Goal: Information Seeking & Learning: Learn about a topic

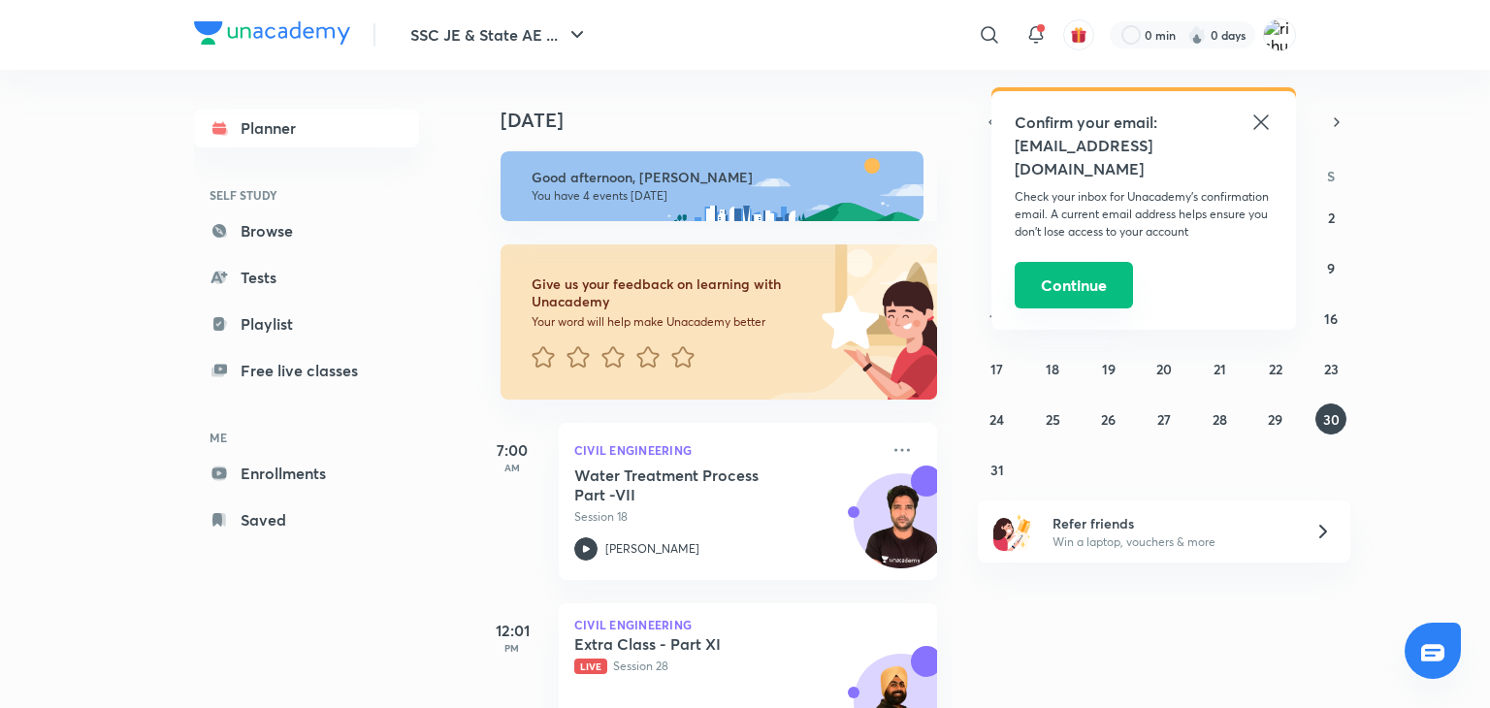
click at [1094, 290] on button "Continue" at bounding box center [1074, 285] width 118 height 47
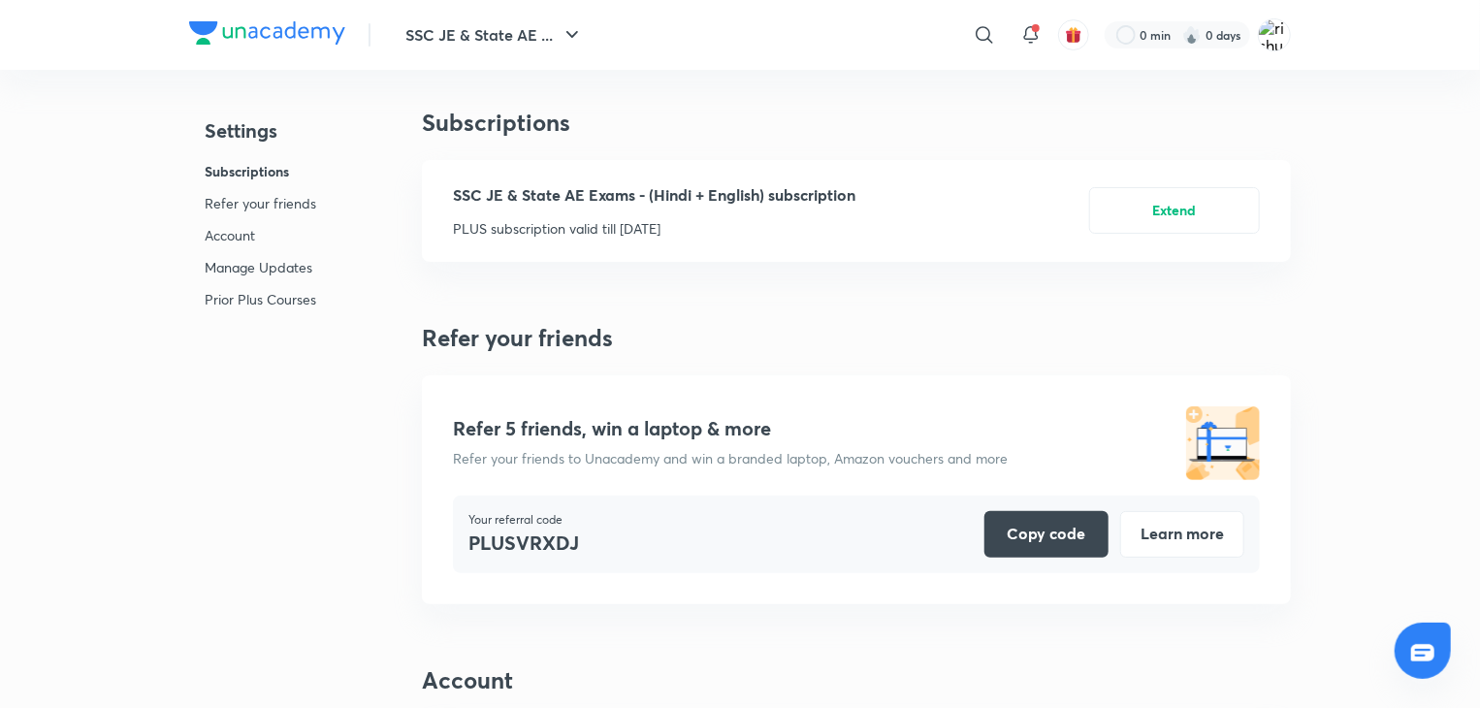
scroll to position [4979, 0]
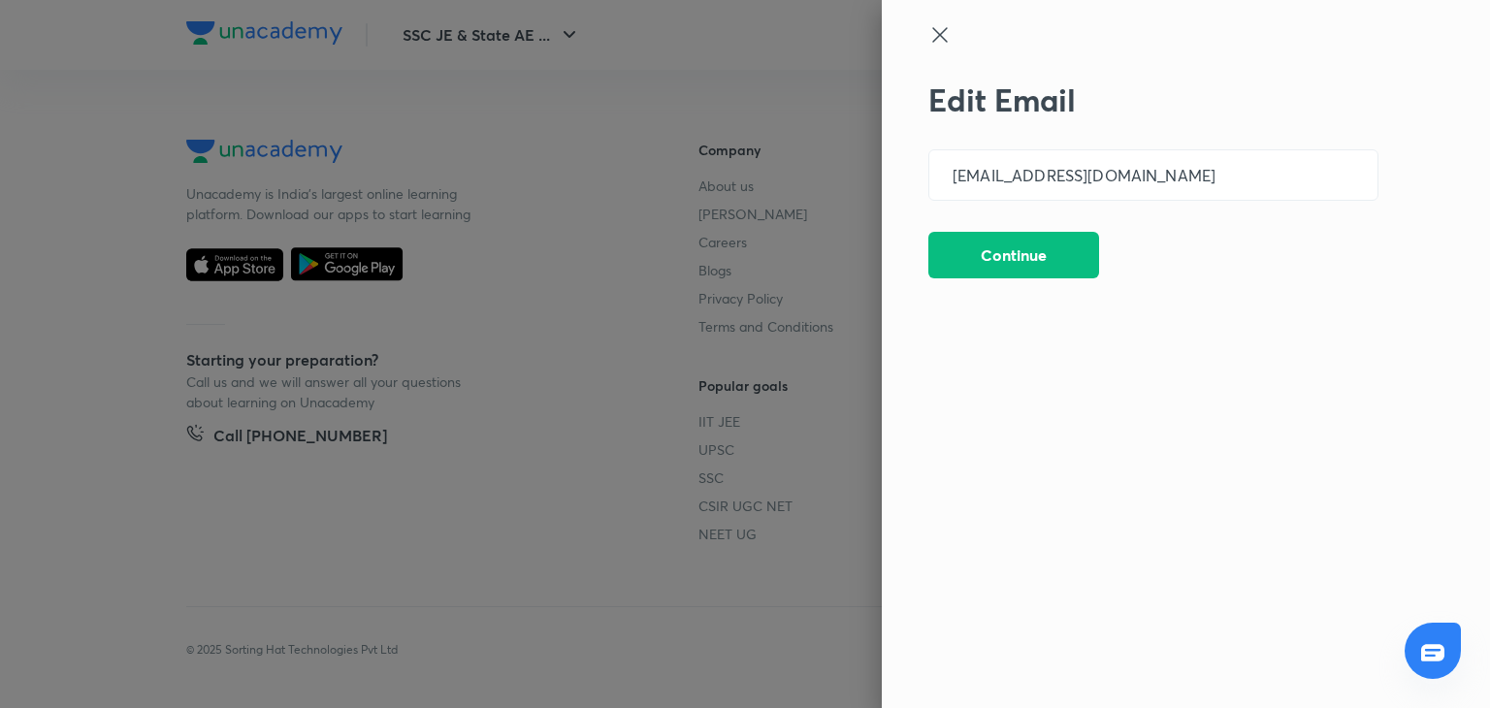
click at [938, 28] on icon at bounding box center [939, 34] width 23 height 23
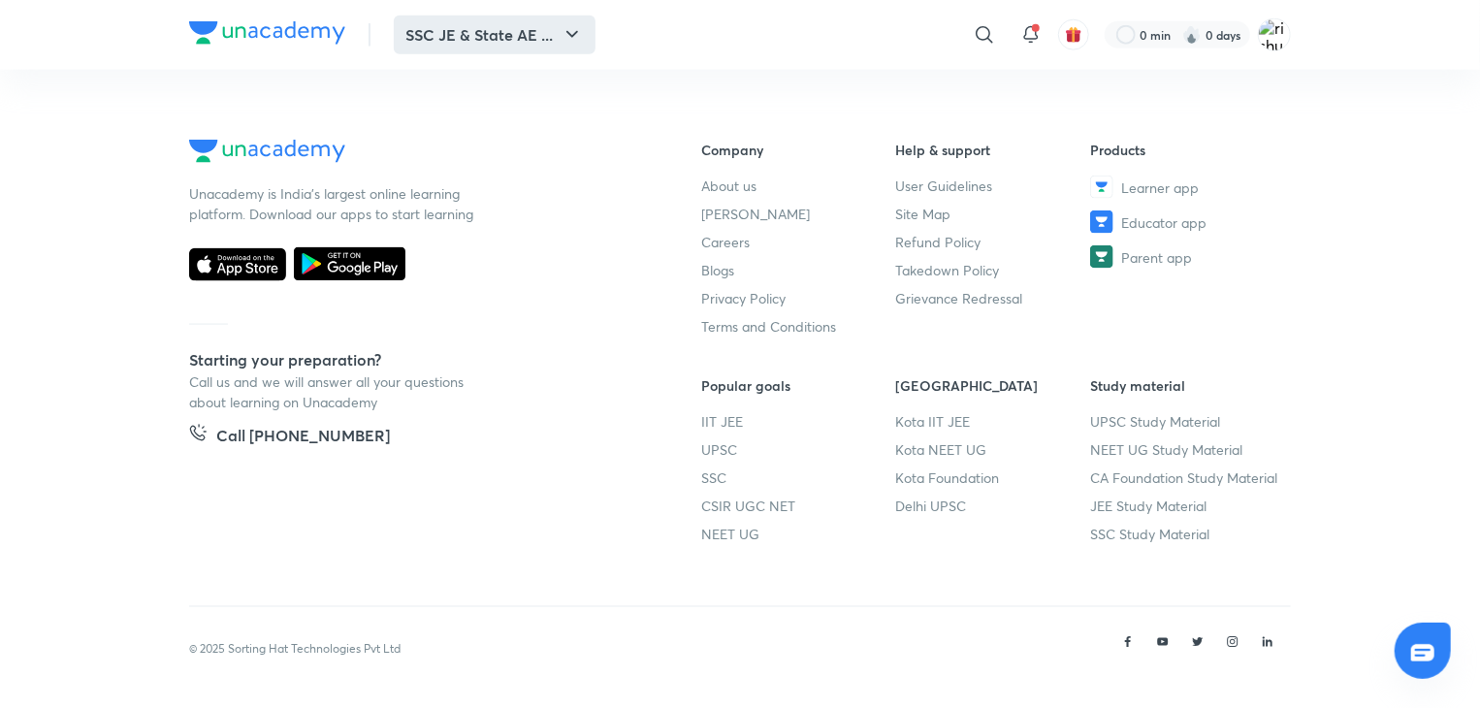
click at [441, 36] on button "SSC JE & State AE ..." at bounding box center [495, 35] width 202 height 39
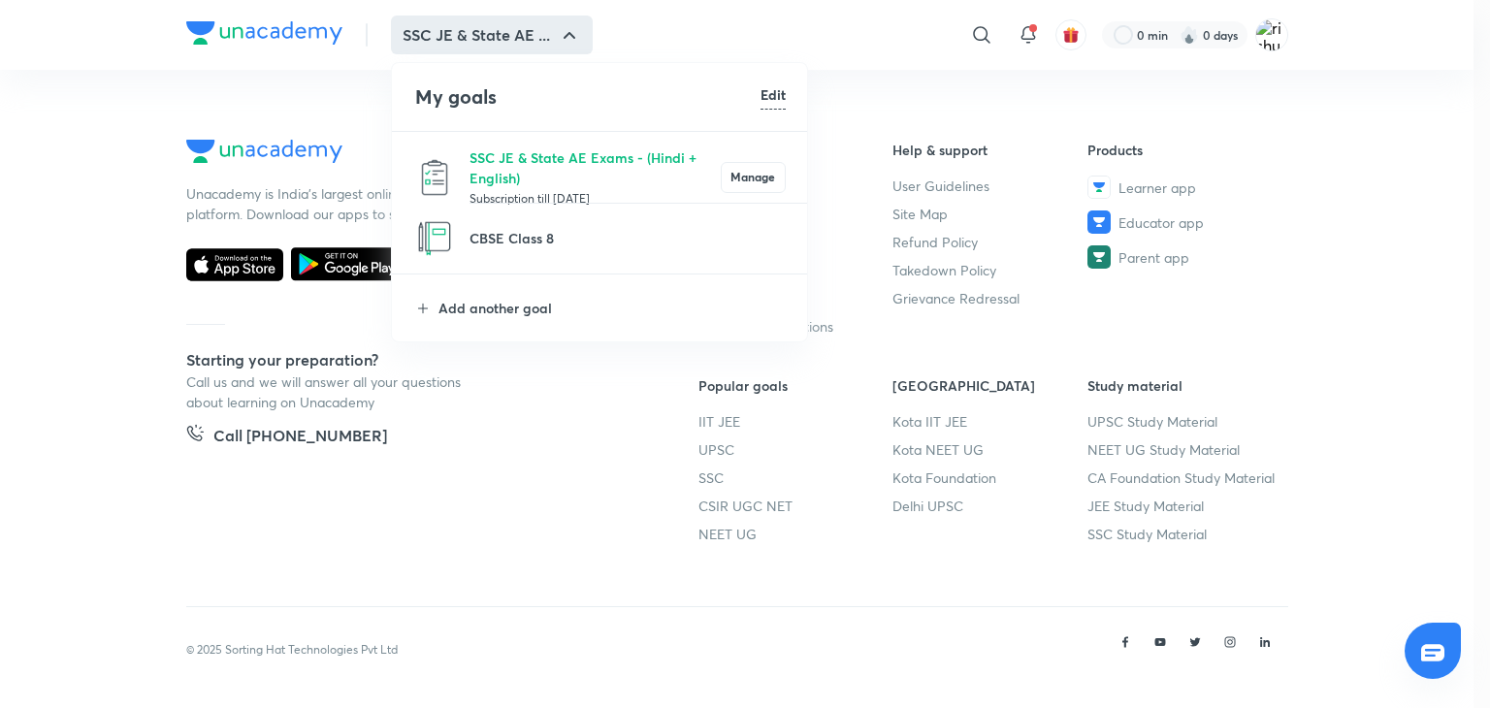
click at [71, 109] on div at bounding box center [745, 354] width 1490 height 708
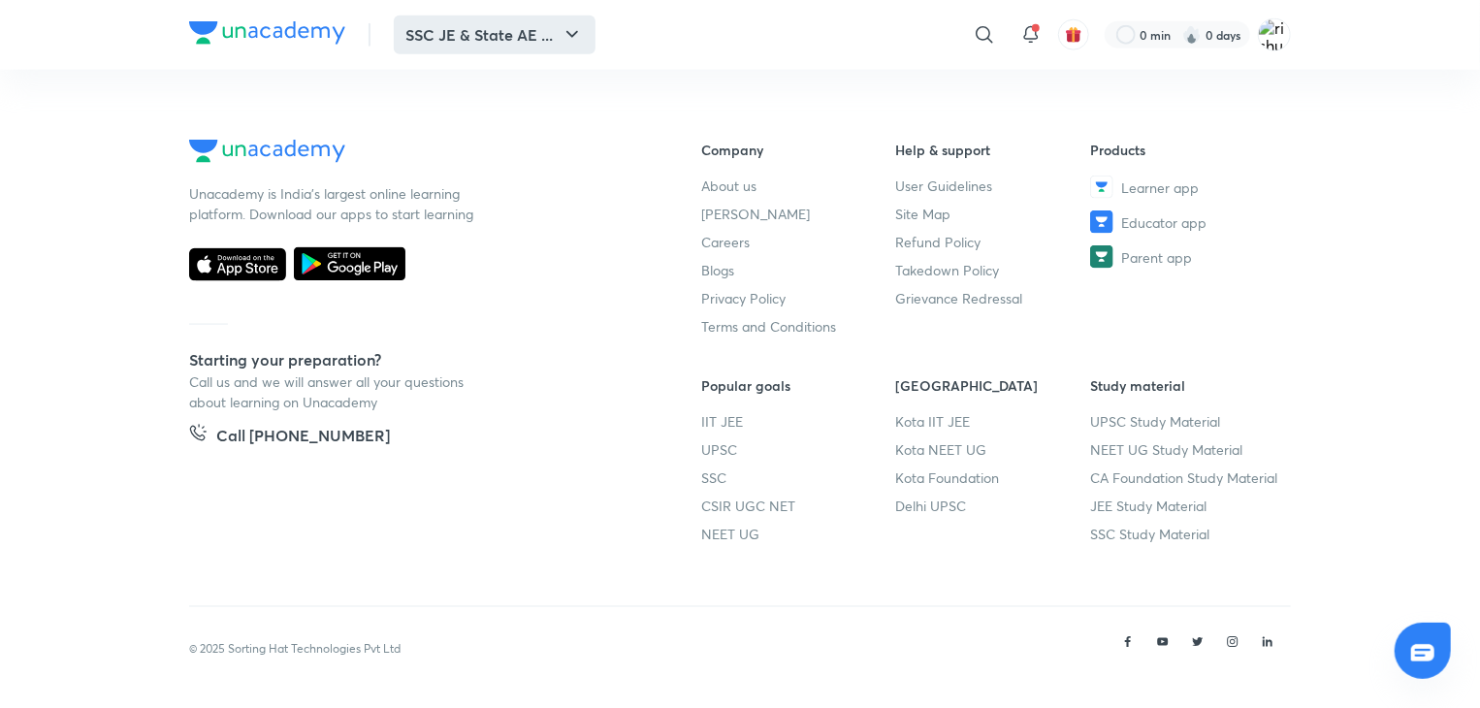
click at [440, 29] on button "SSC JE & State AE ..." at bounding box center [495, 35] width 202 height 39
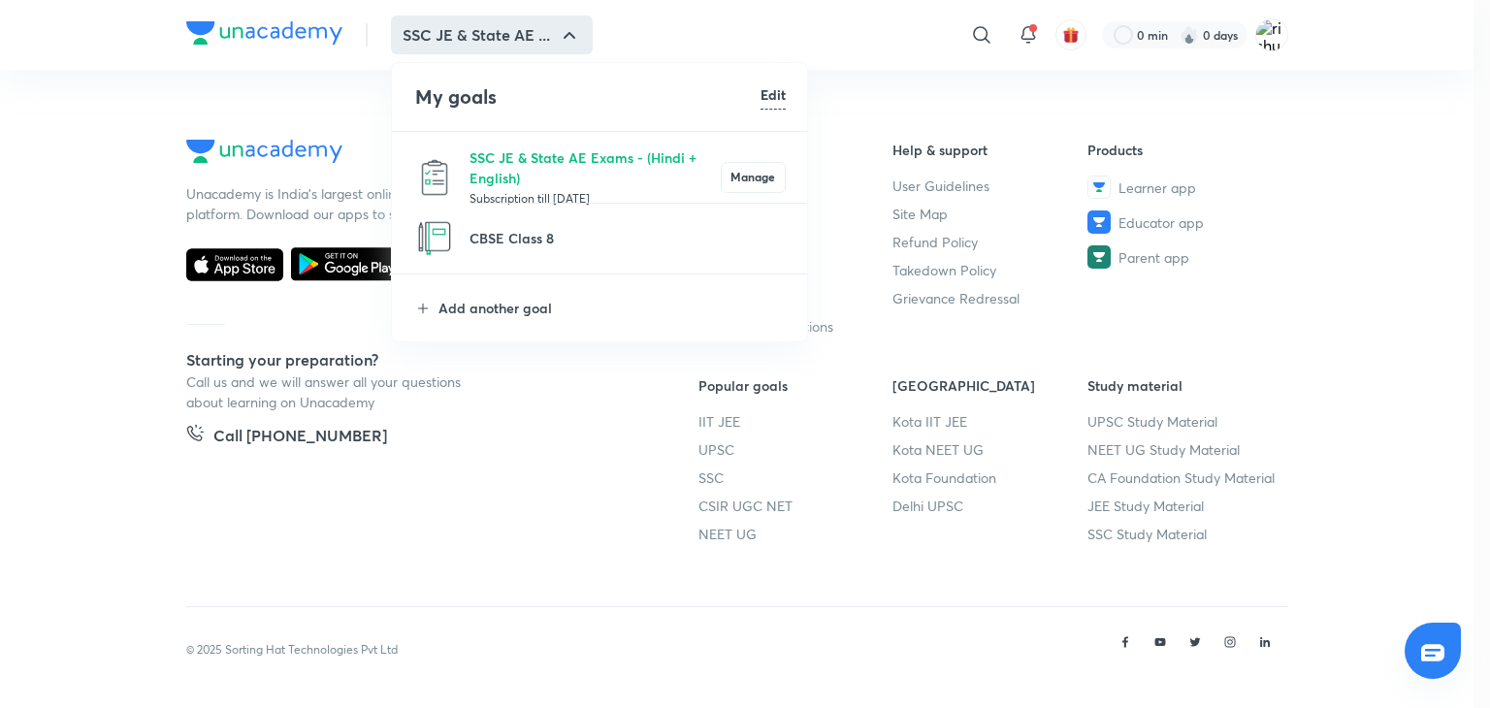
click at [978, 29] on div at bounding box center [745, 354] width 1490 height 708
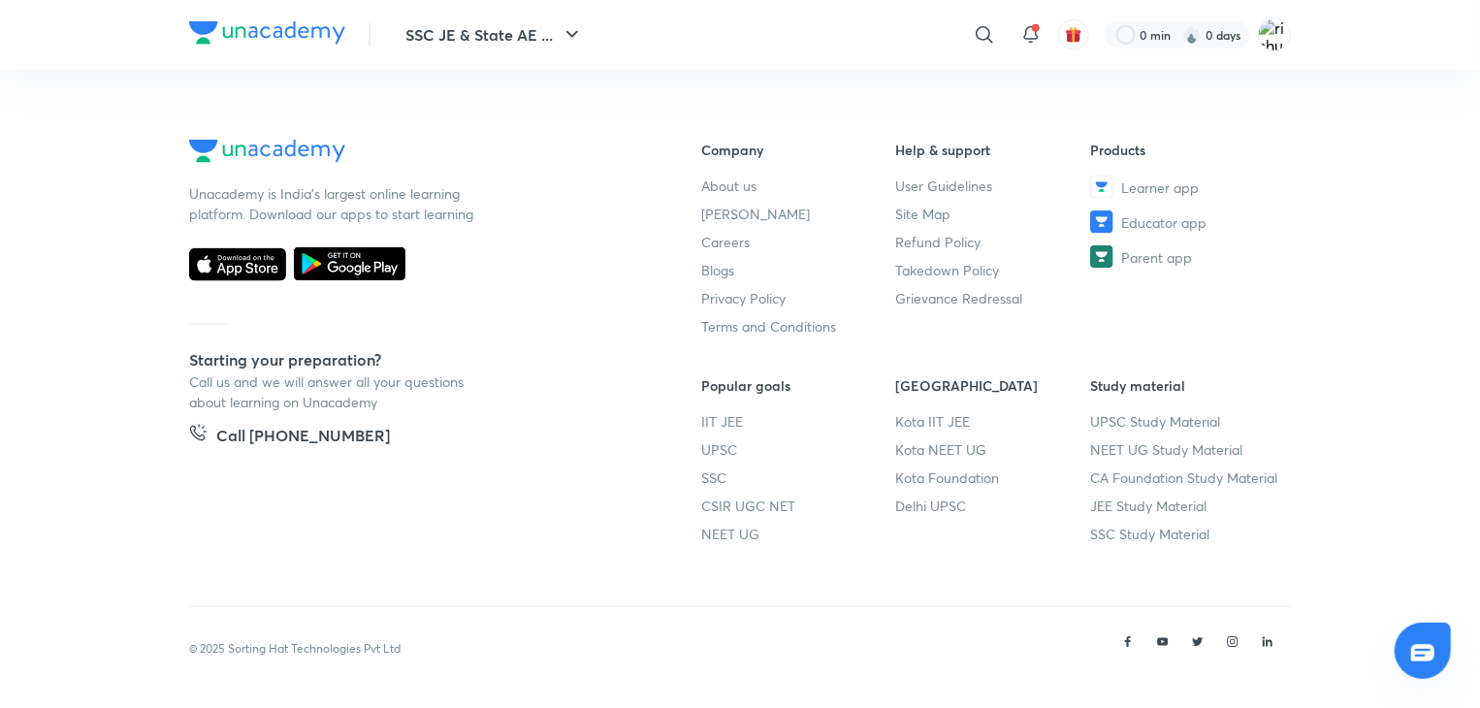
click at [978, 29] on icon at bounding box center [984, 34] width 16 height 16
type input "fm"
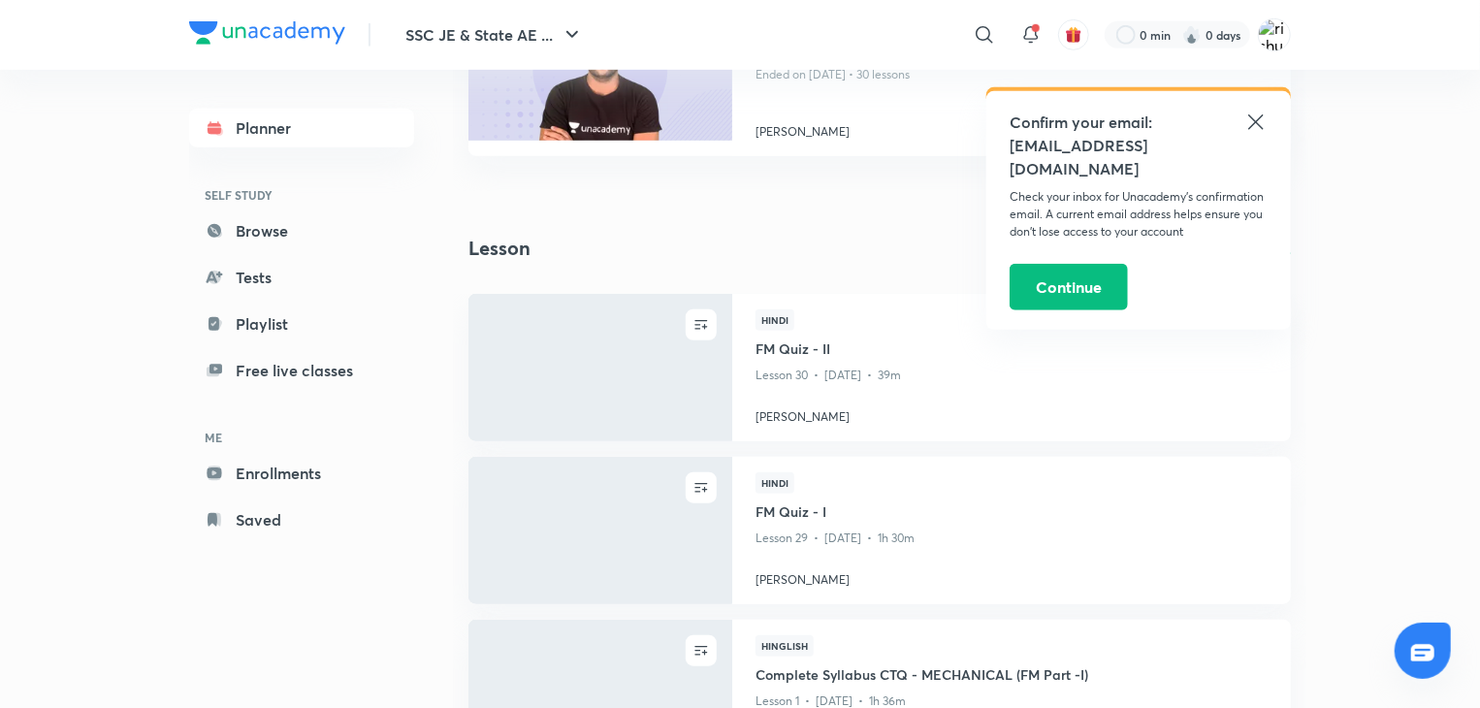
scroll to position [683, 0]
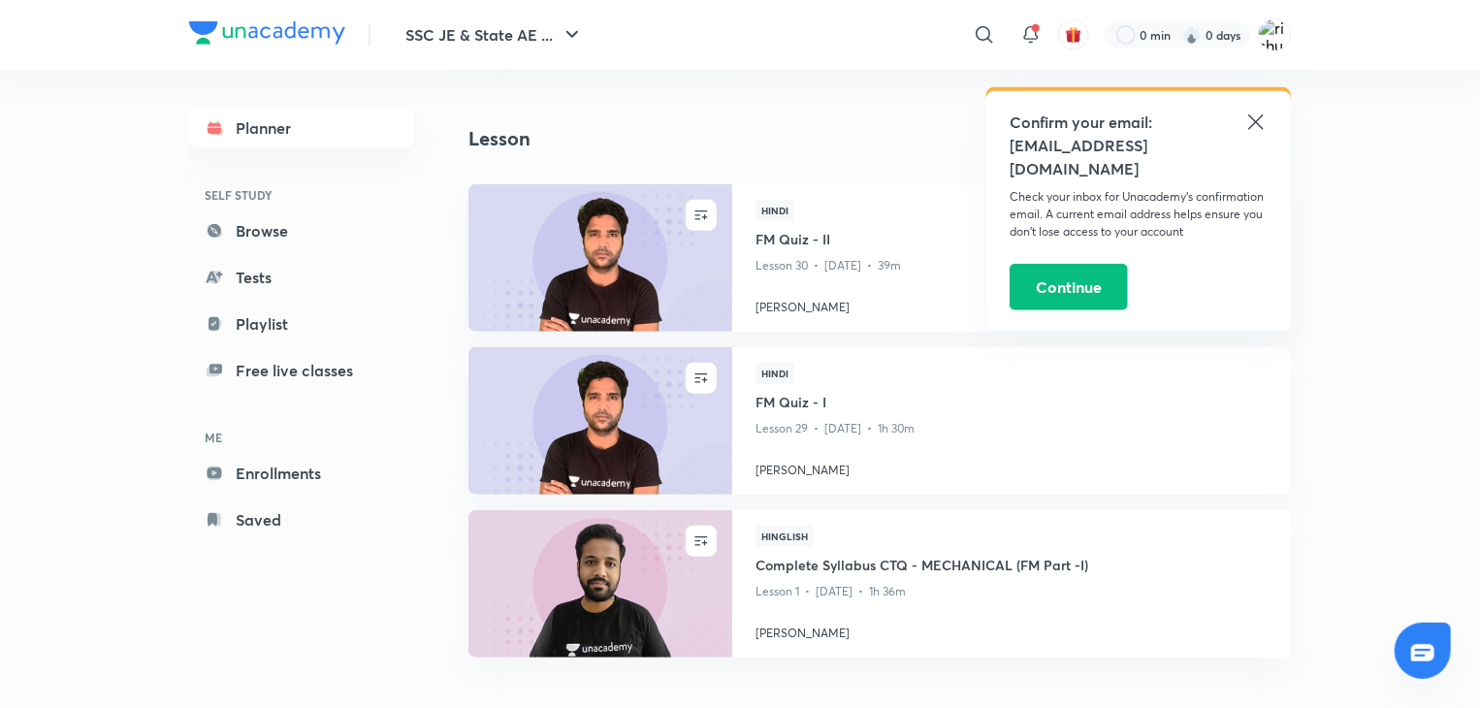
click at [1255, 121] on icon at bounding box center [1255, 121] width 15 height 15
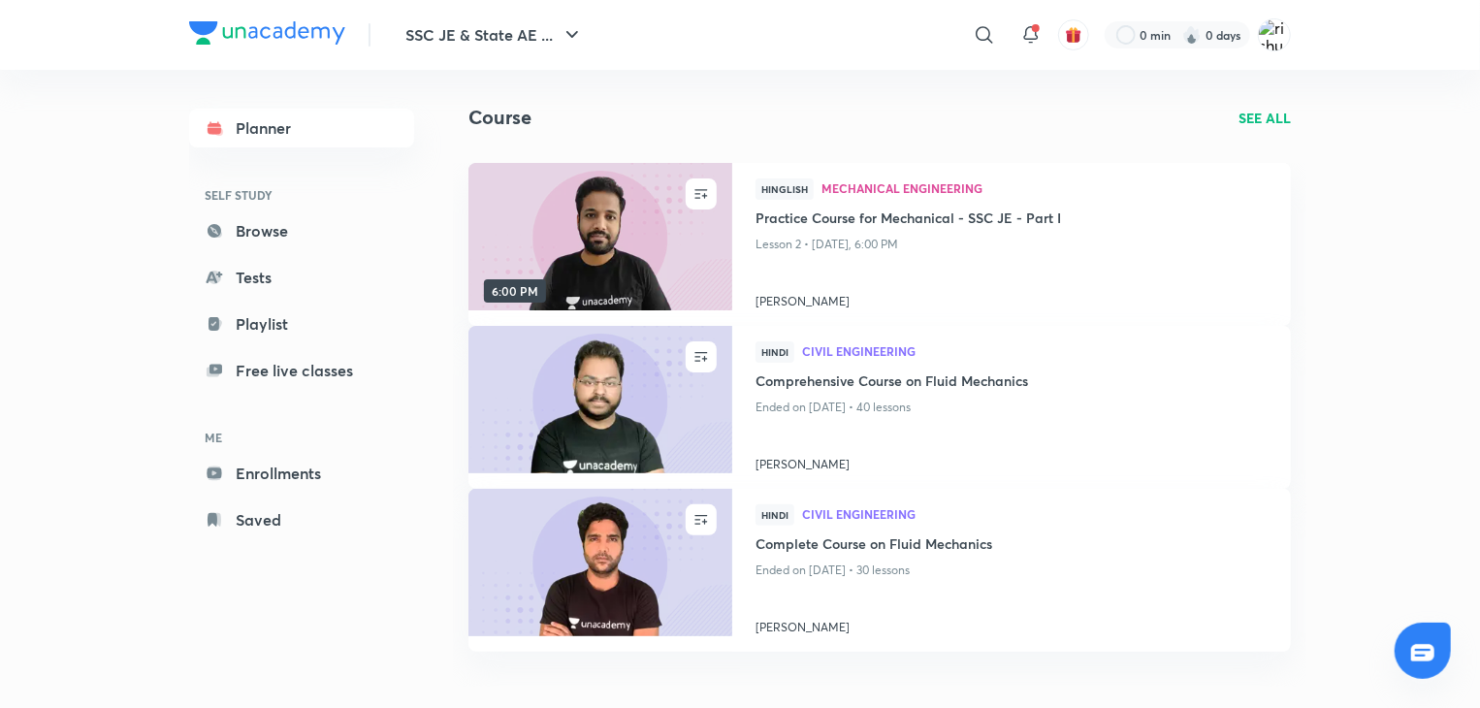
scroll to position [0, 0]
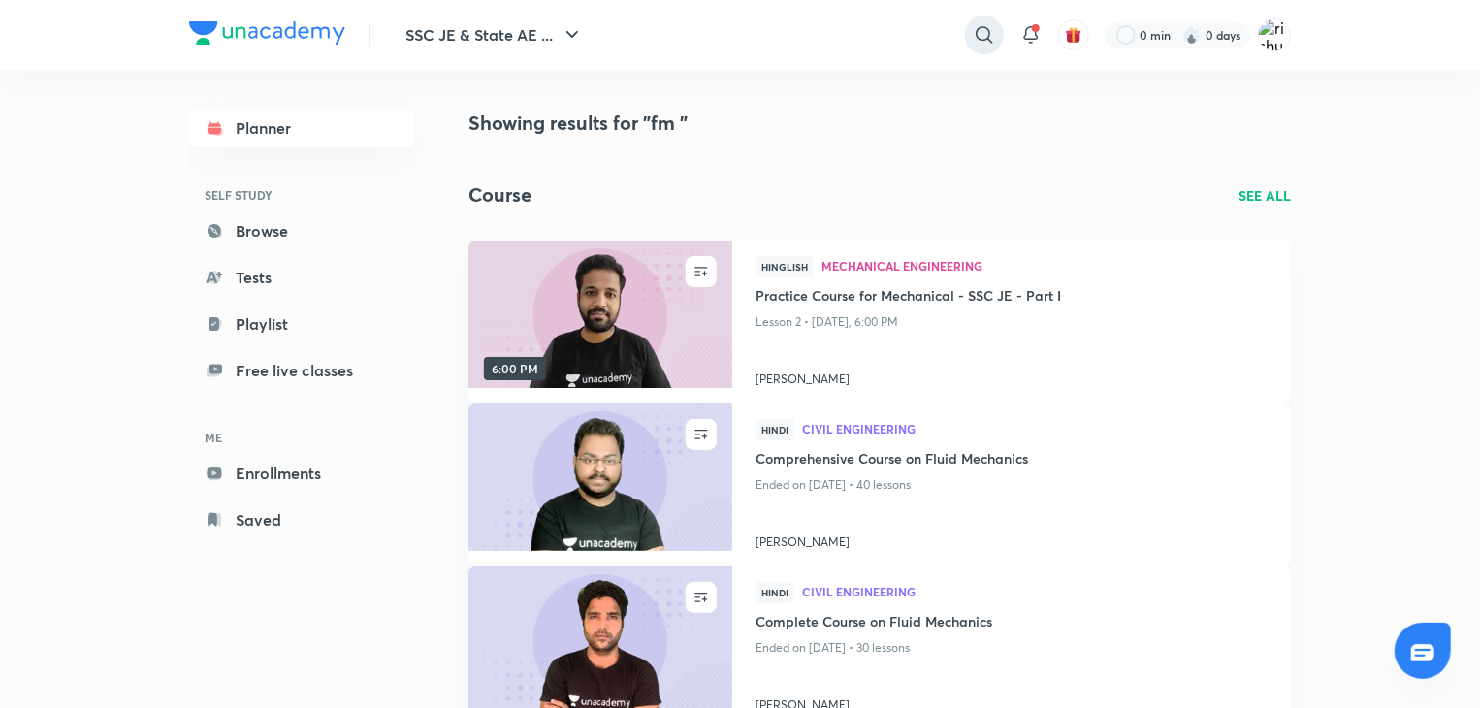
click at [982, 32] on icon at bounding box center [984, 34] width 23 height 23
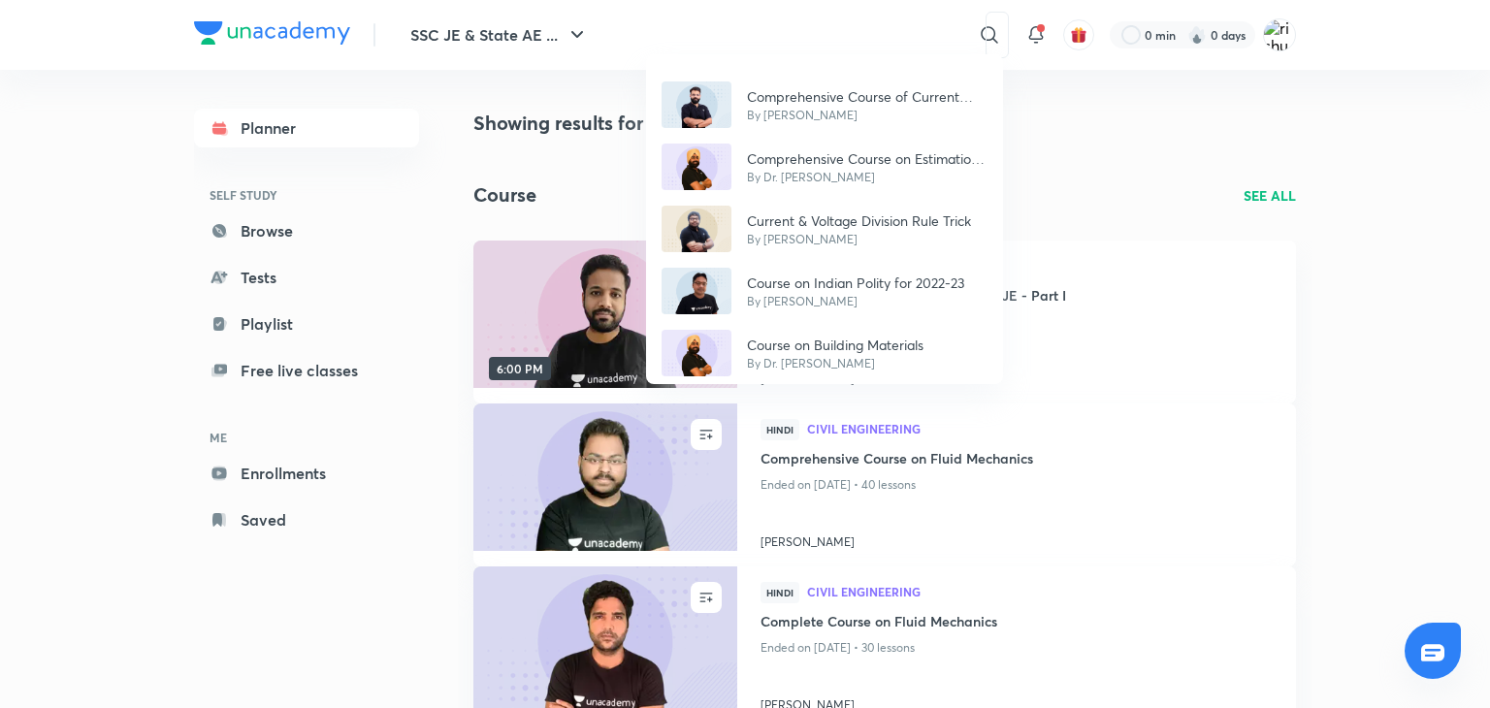
click at [792, 30] on div "Comprehensive Course of Current Affairs By Amit Vijay Comprehensive Course on E…" at bounding box center [745, 354] width 1490 height 708
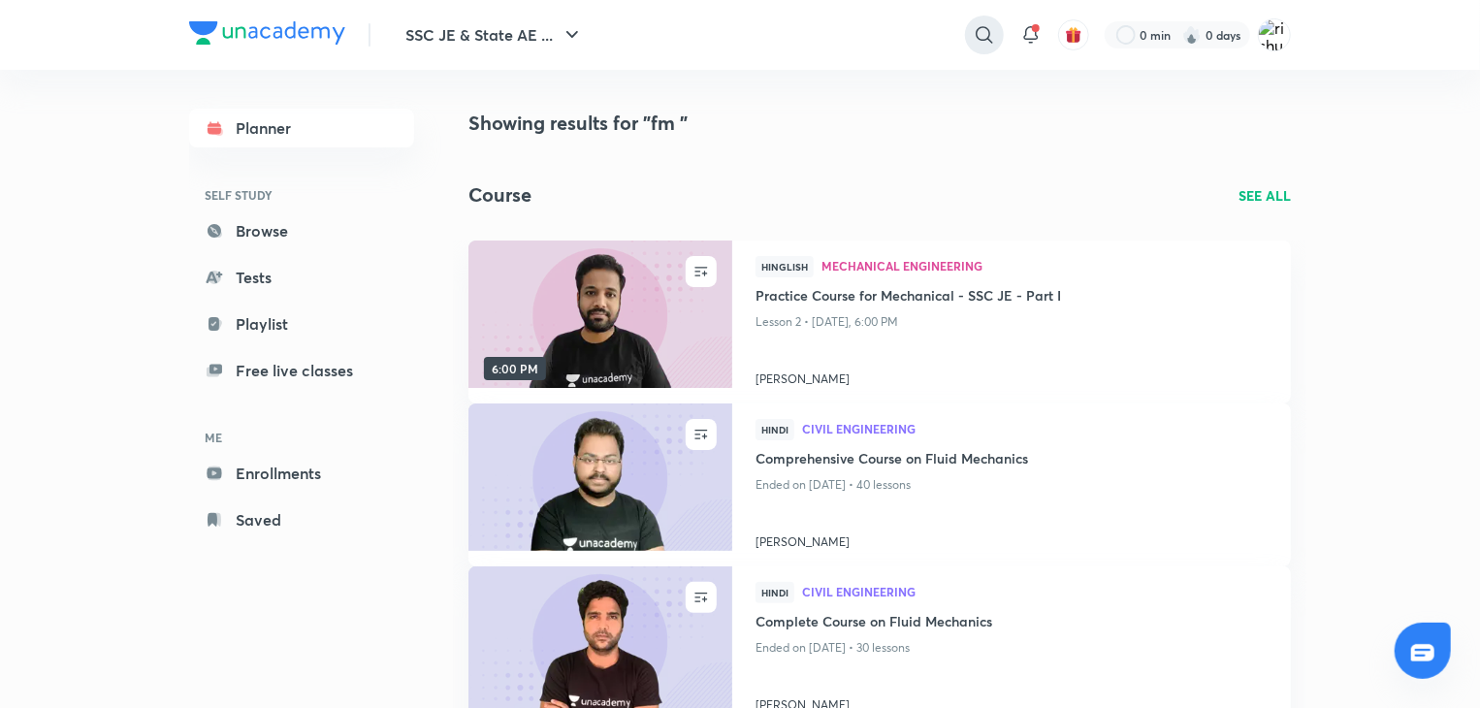
click at [982, 35] on icon at bounding box center [984, 34] width 23 height 23
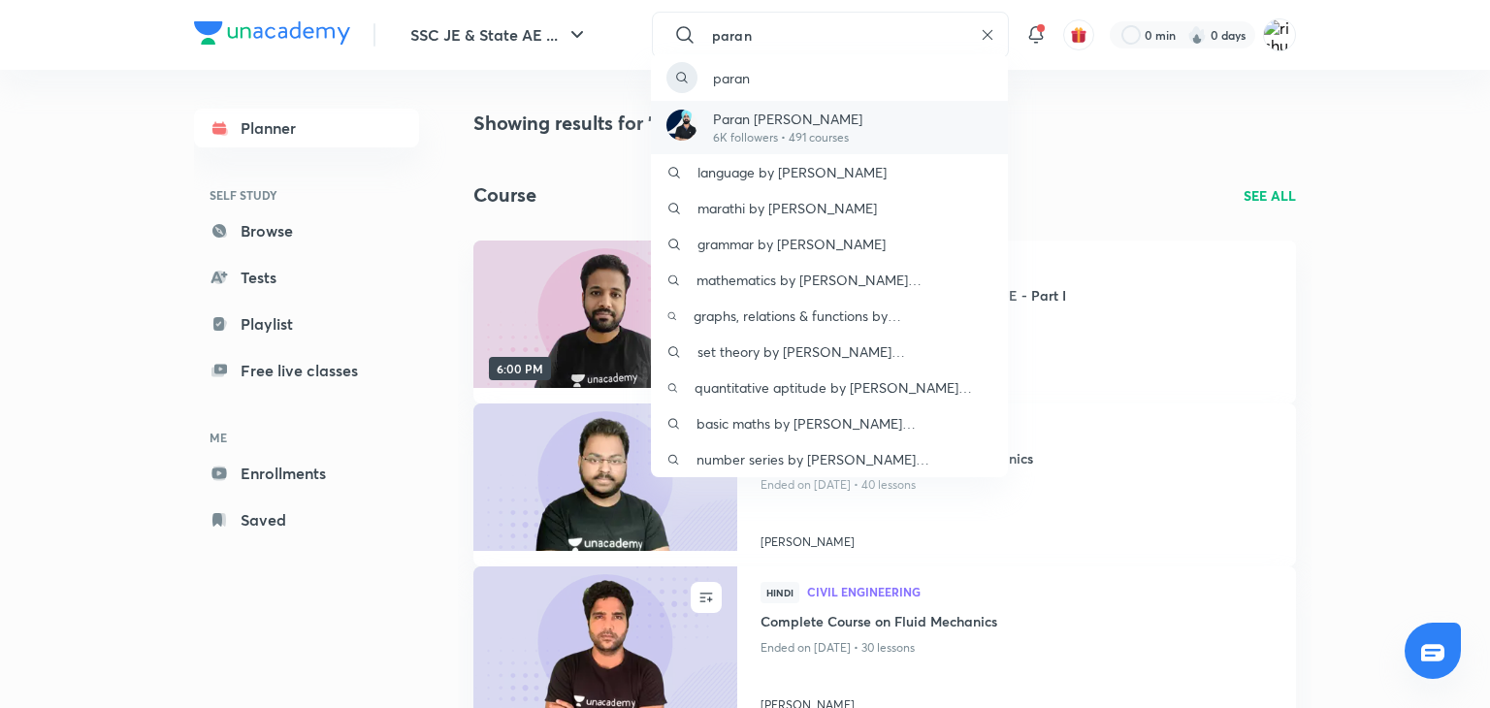
type input "paran"
click at [741, 112] on p "Paran [PERSON_NAME]" at bounding box center [787, 119] width 149 height 20
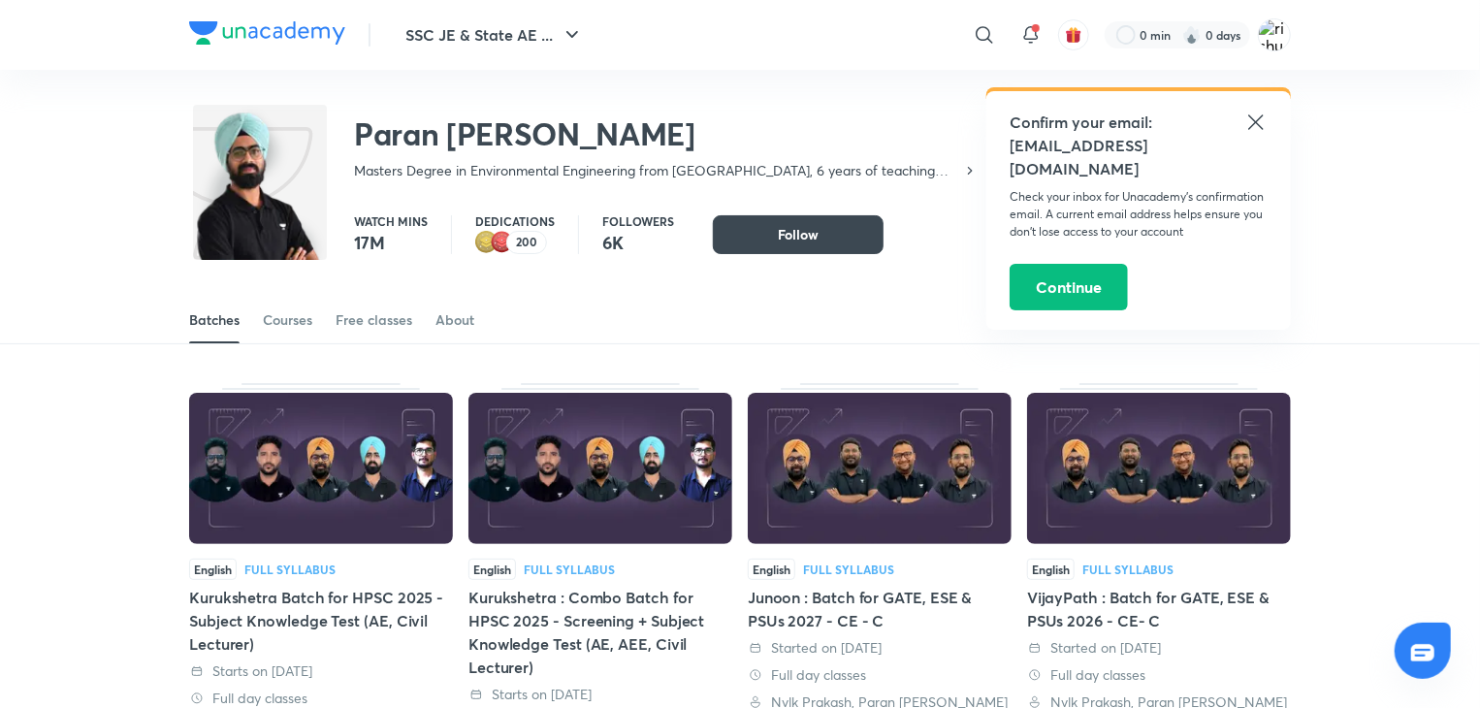
click at [1258, 125] on icon at bounding box center [1255, 122] width 23 height 23
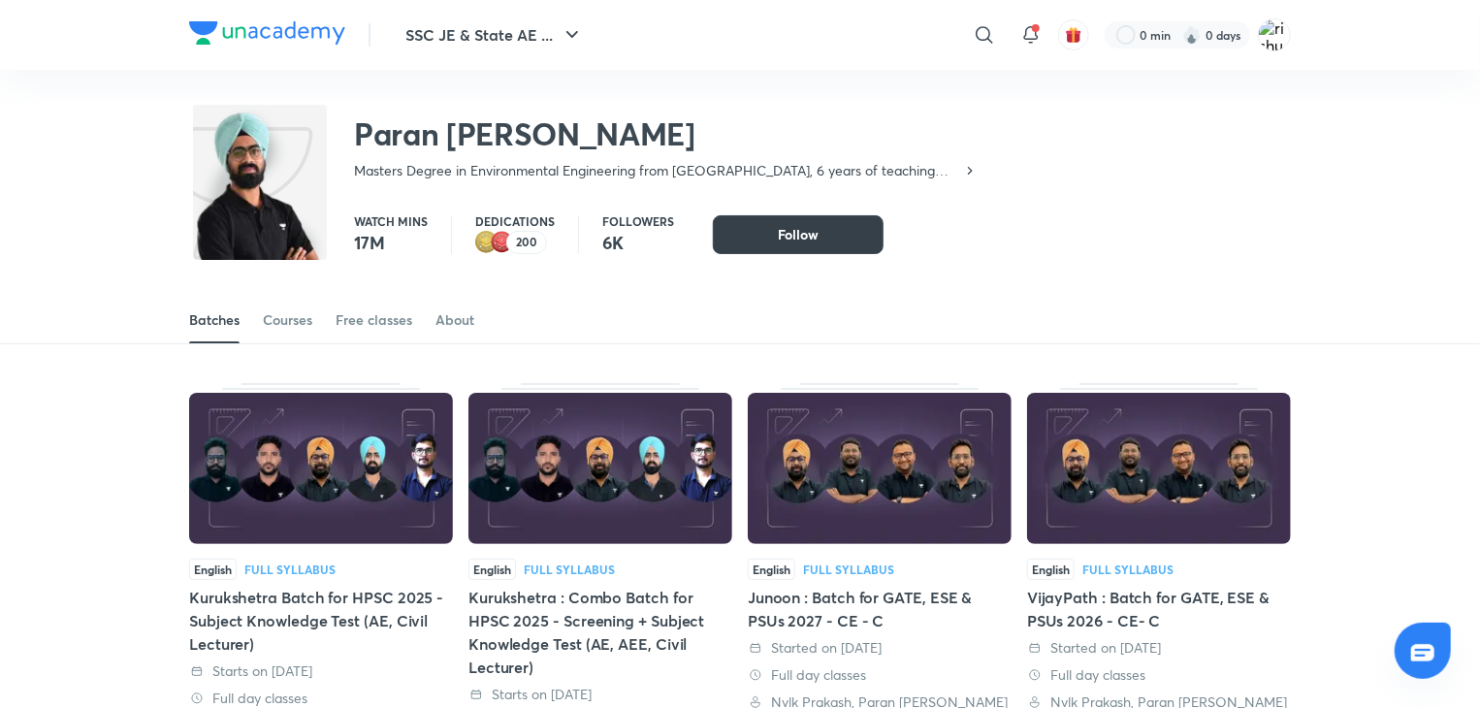
click at [787, 247] on button "Follow" at bounding box center [798, 234] width 171 height 39
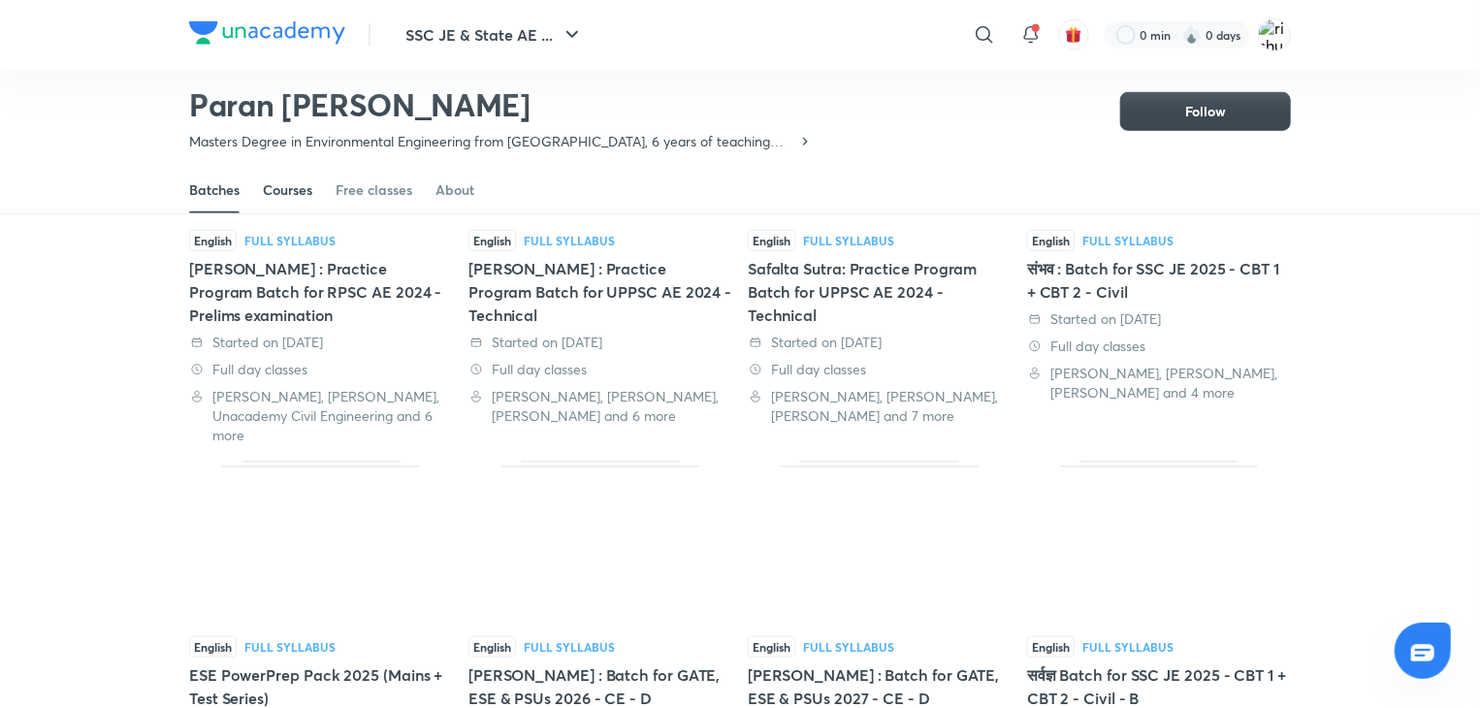
scroll to position [683, 0]
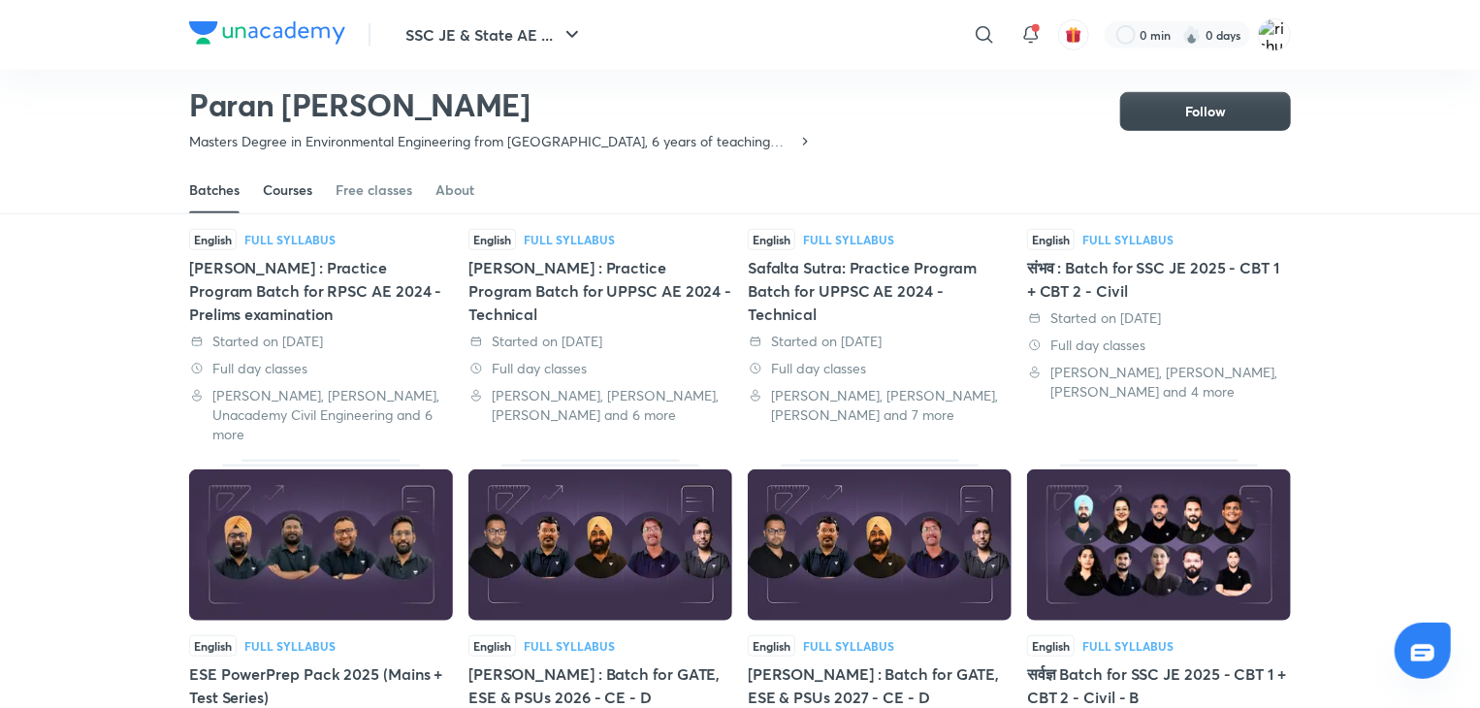
click at [276, 187] on div "Courses" at bounding box center [287, 189] width 49 height 19
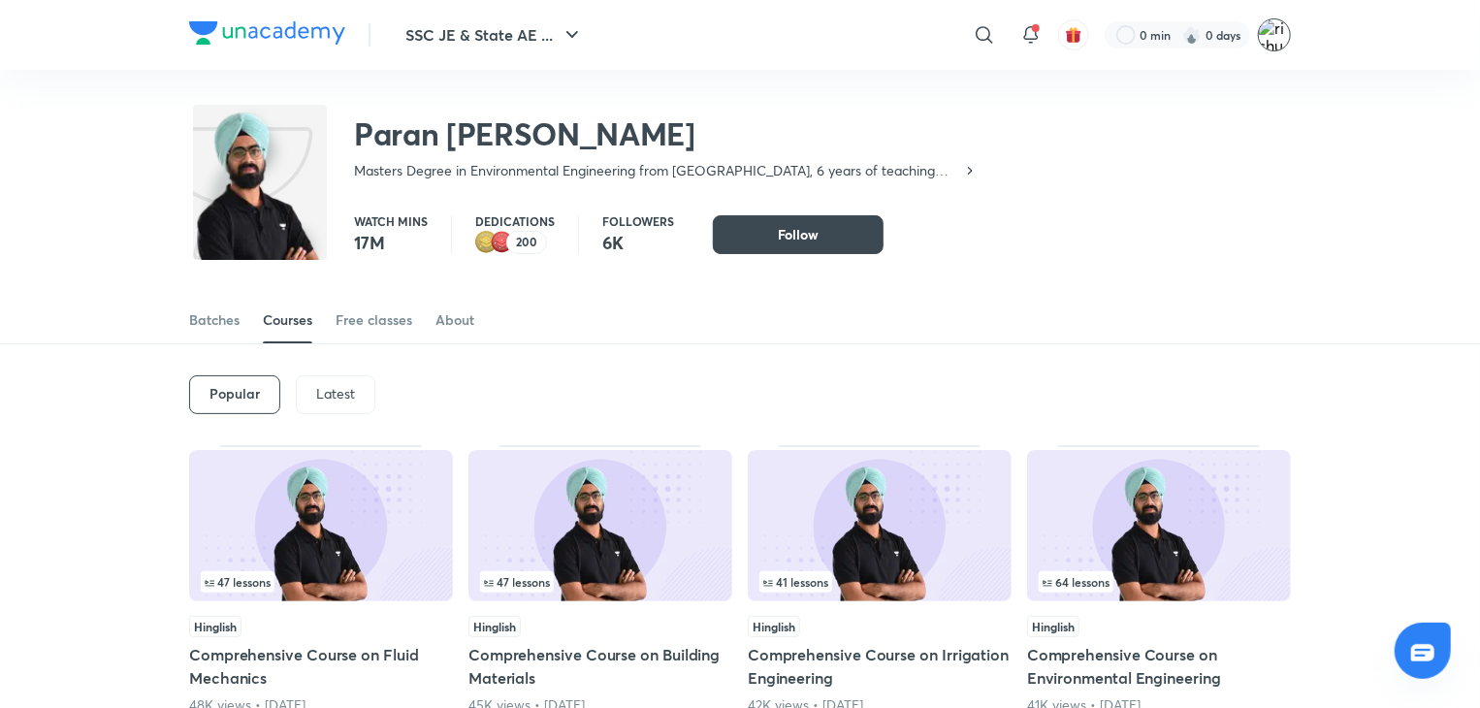
click at [1270, 36] on img at bounding box center [1274, 34] width 33 height 33
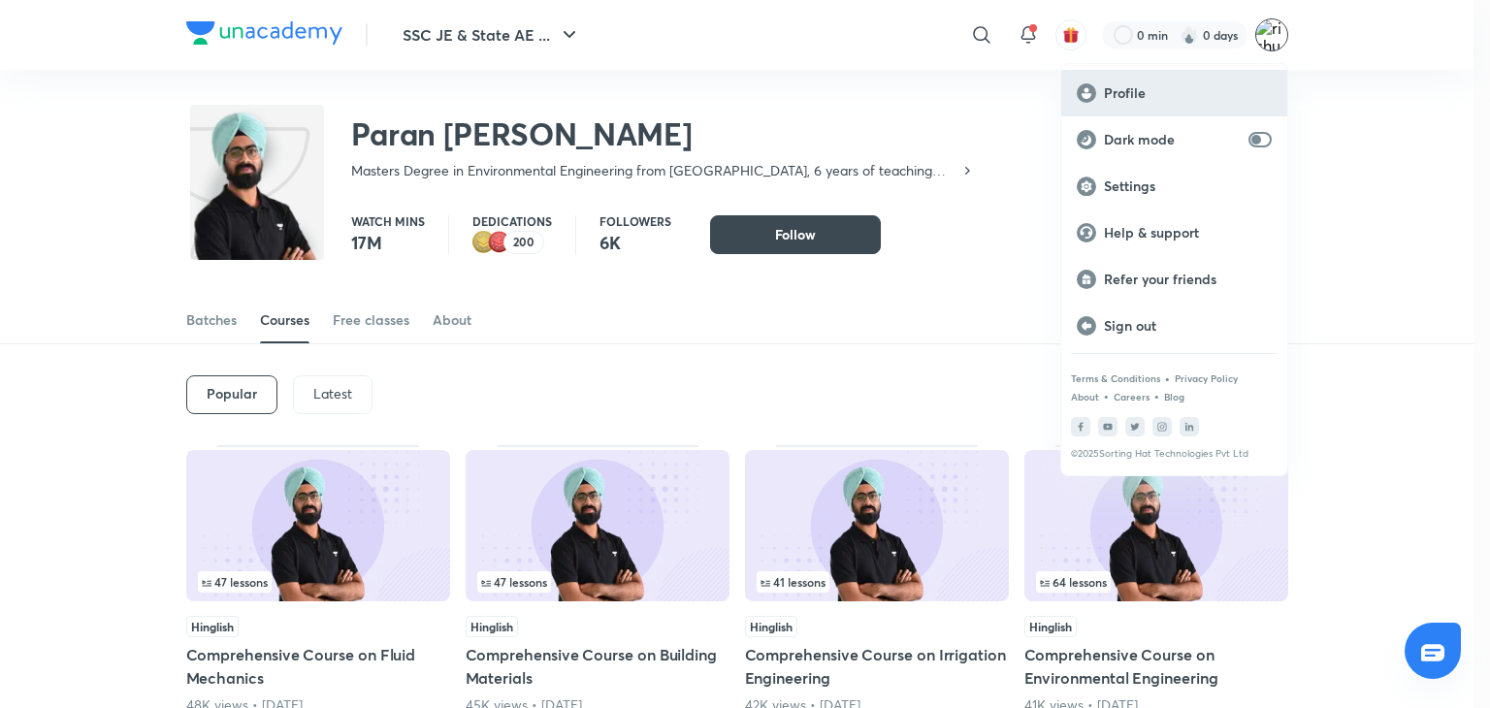
click at [1113, 84] on p "Profile" at bounding box center [1188, 92] width 168 height 17
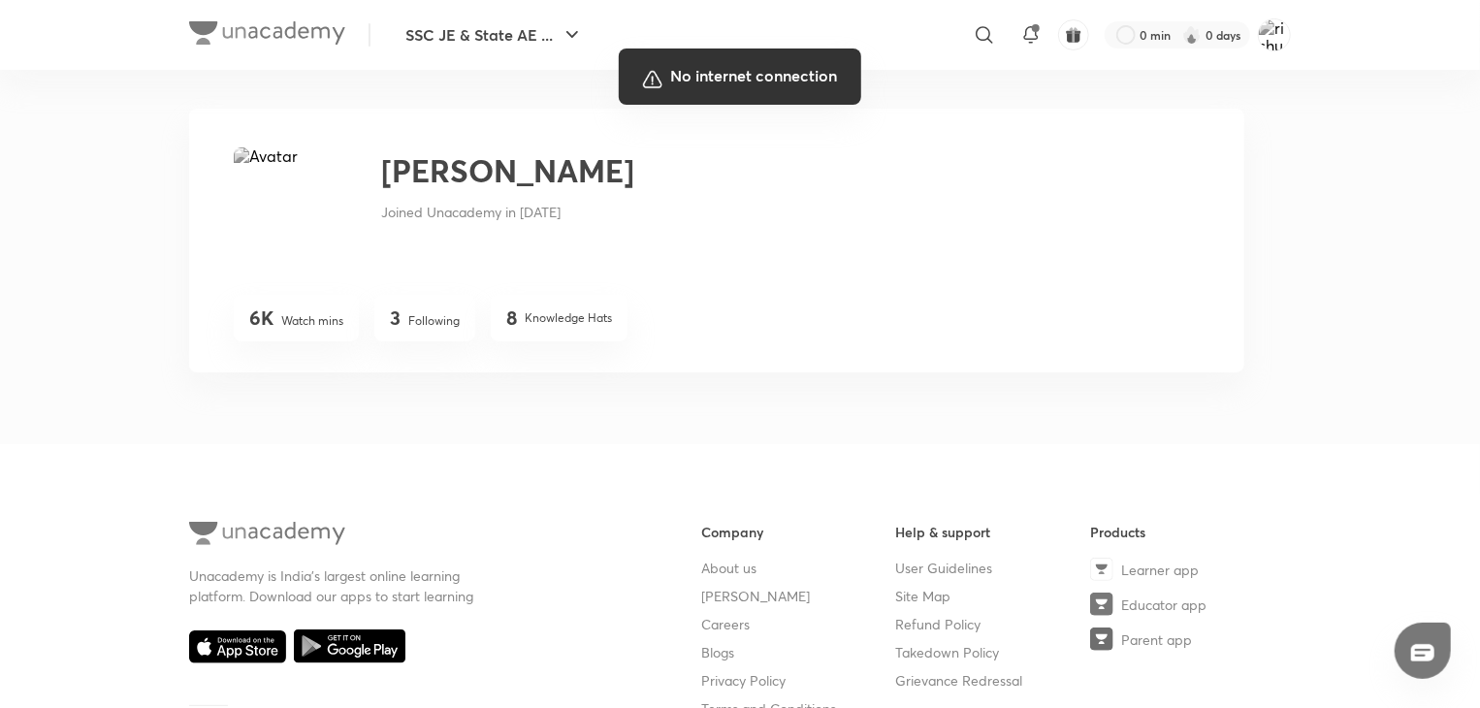
click at [1038, 265] on div at bounding box center [740, 354] width 1480 height 708
click at [907, 387] on div at bounding box center [740, 354] width 1480 height 708
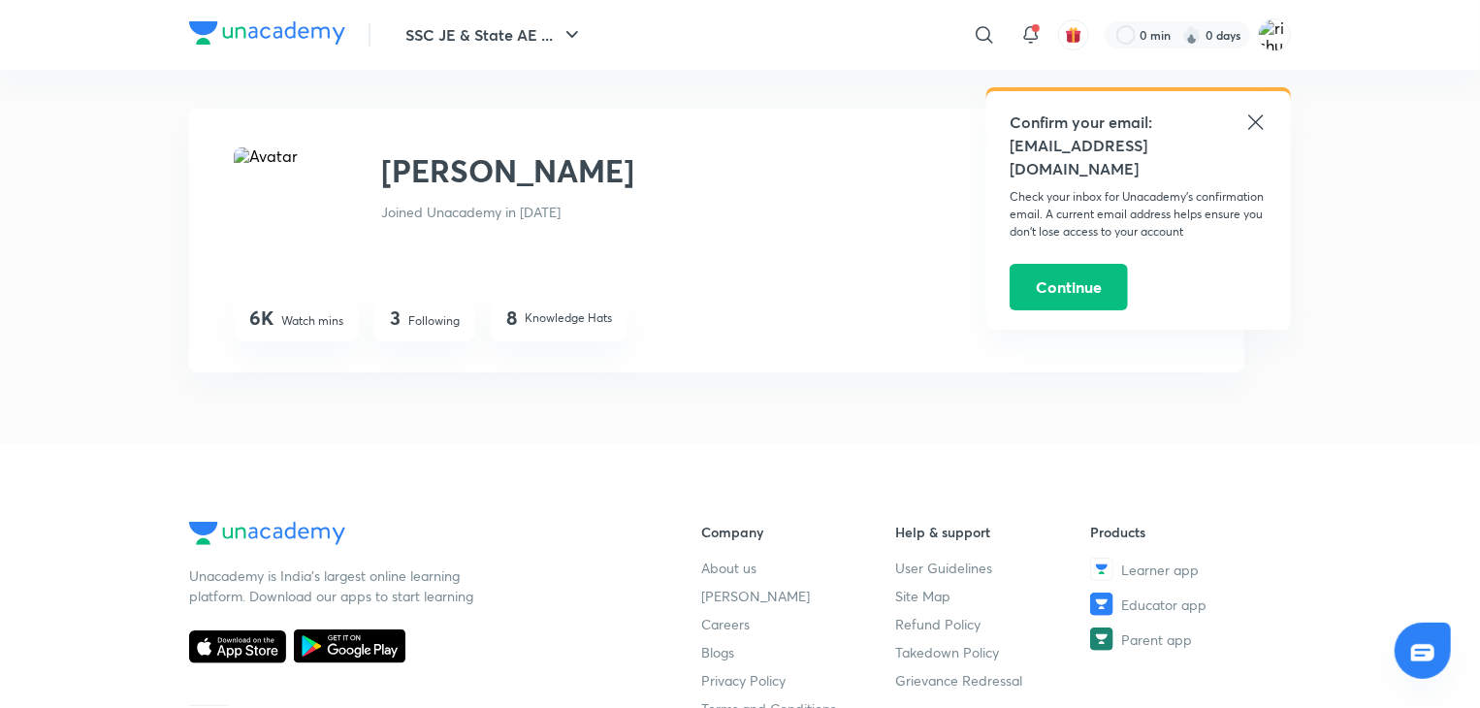
click at [1400, 169] on div "SSC JE & State AE ... ​ Confirm your email: rishukumarimajhgain123@gmail.com Ch…" at bounding box center [740, 545] width 1480 height 1090
click at [1255, 121] on icon at bounding box center [1255, 121] width 15 height 15
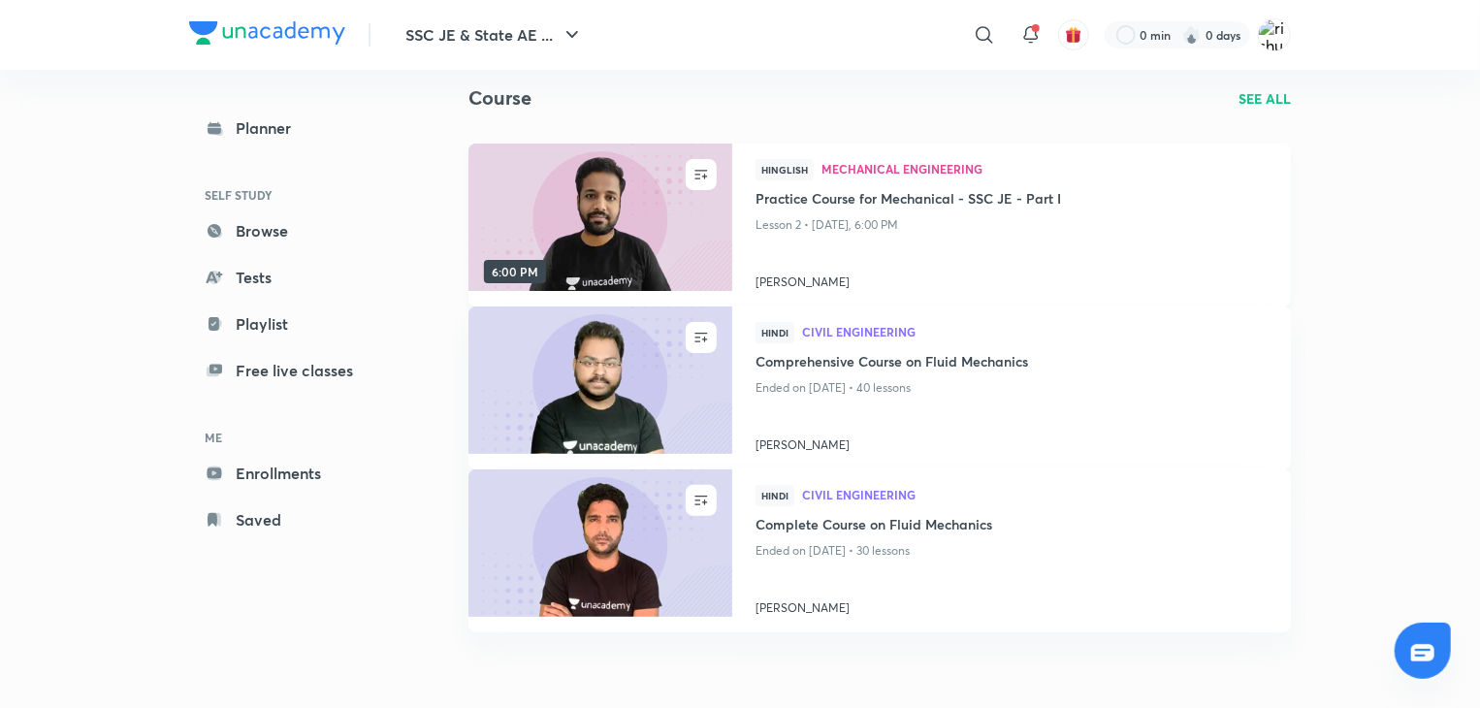
scroll to position [109, 0]
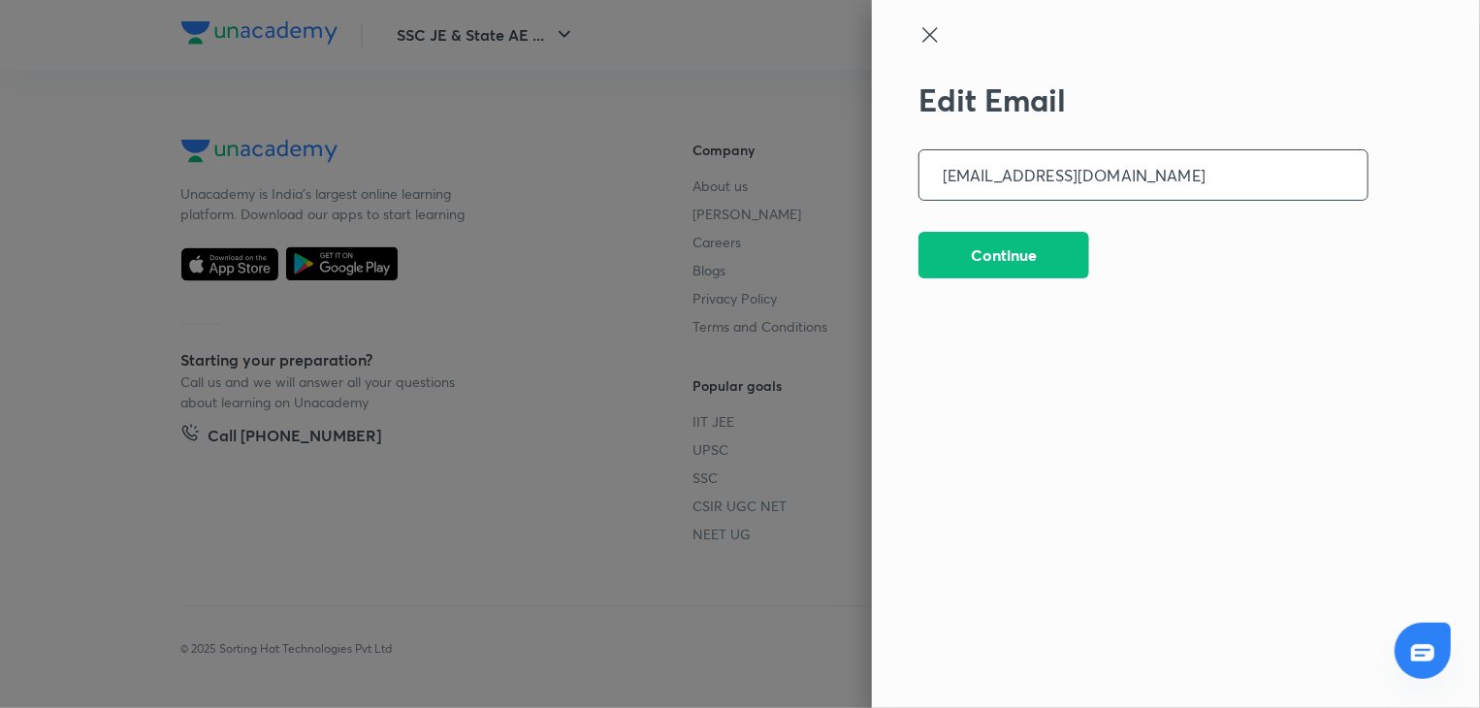
click at [1020, 341] on div "Edit Email [EMAIL_ADDRESS][DOMAIN_NAME] ​ Continue" at bounding box center [1144, 347] width 450 height 533
drag, startPoint x: 1020, startPoint y: 341, endPoint x: 924, endPoint y: 34, distance: 322.1
click at [924, 34] on div "Edit Email [EMAIL_ADDRESS][DOMAIN_NAME] ​ Continue" at bounding box center [1176, 354] width 608 height 708
click at [924, 34] on icon at bounding box center [930, 34] width 23 height 23
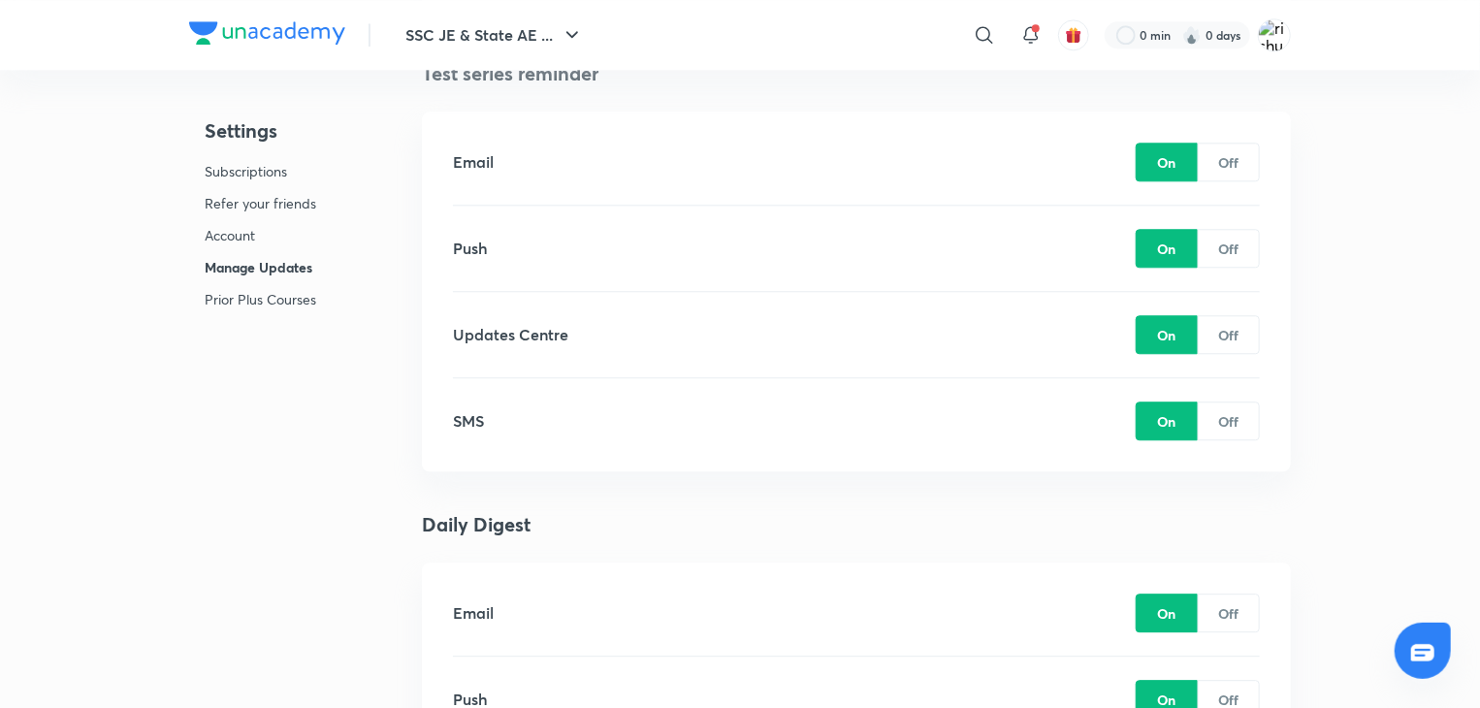
scroll to position [2371, 0]
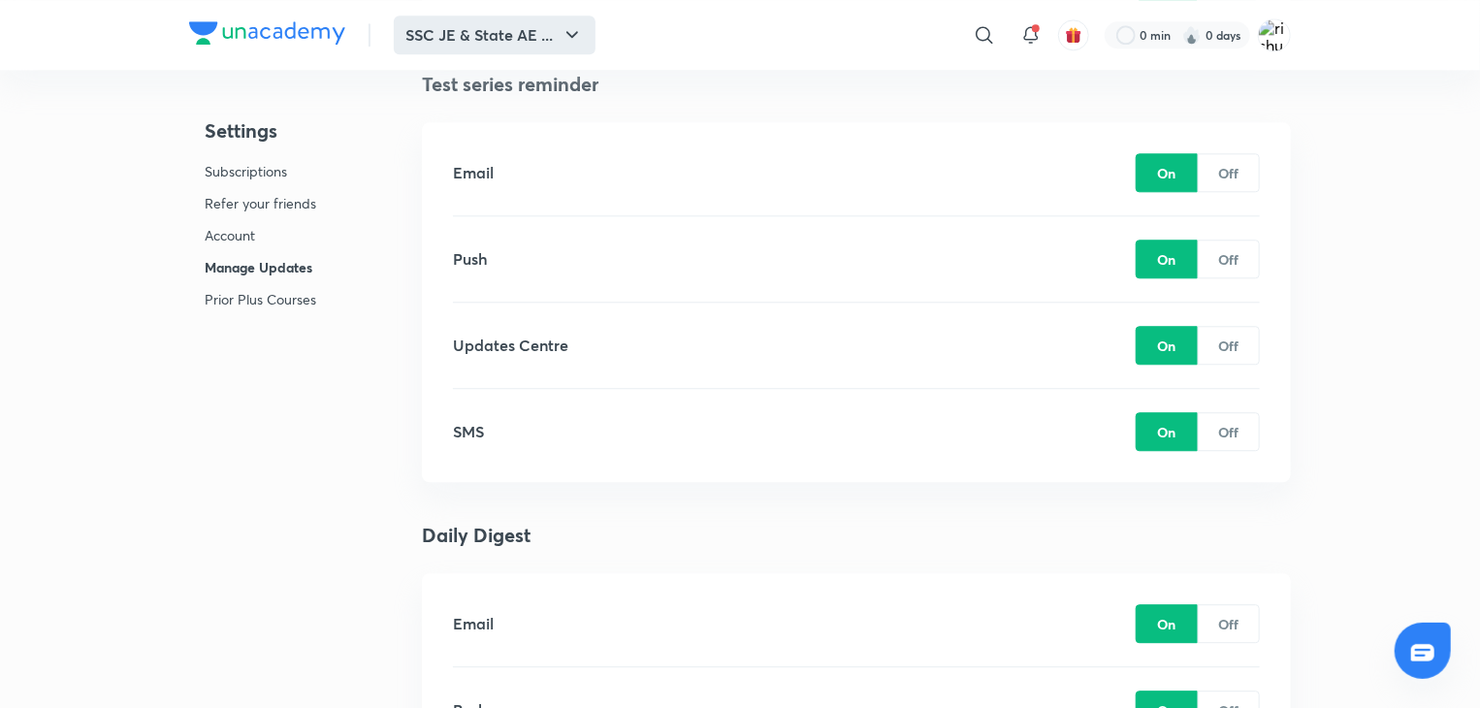
click at [476, 42] on button "SSC JE & State AE ..." at bounding box center [495, 35] width 202 height 39
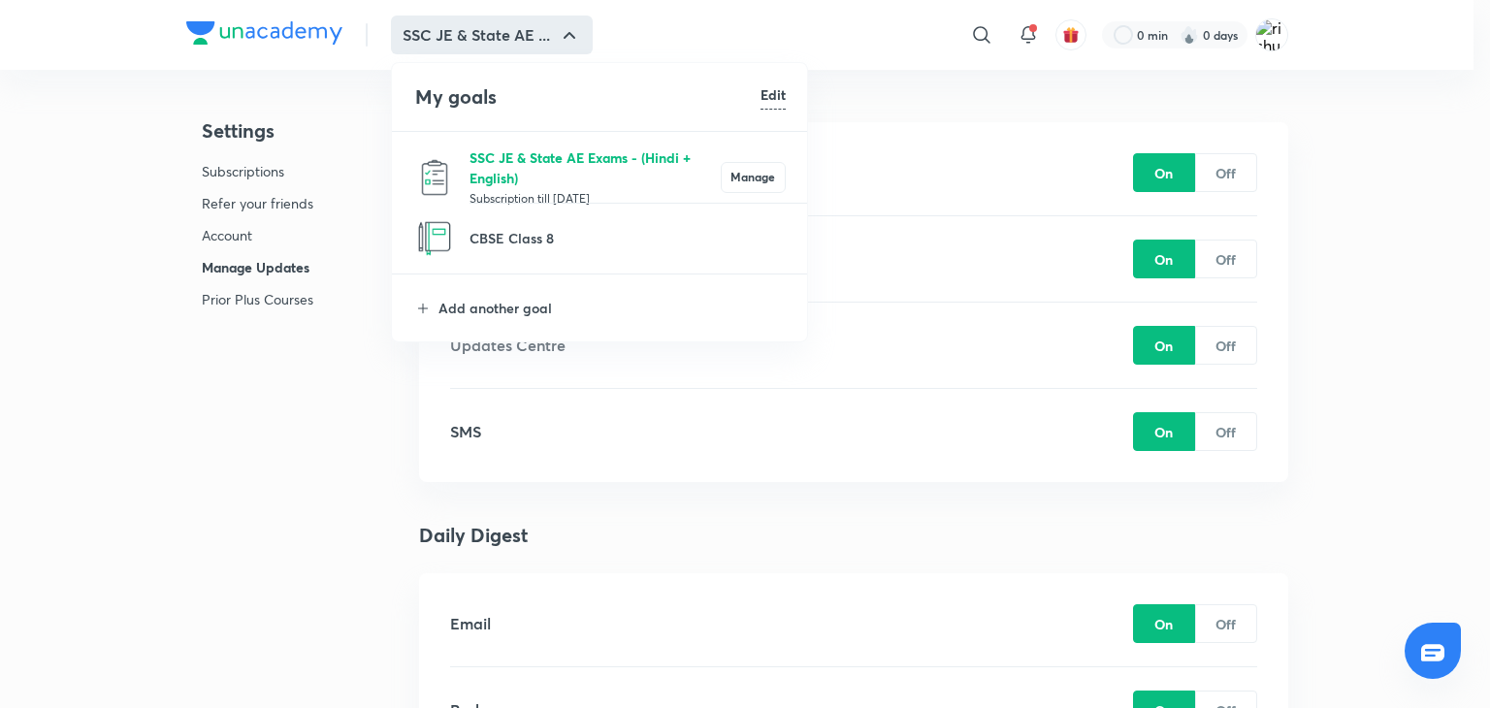
click at [584, 151] on p "SSC JE & State AE Exams - (Hindi + English)" at bounding box center [594, 167] width 251 height 41
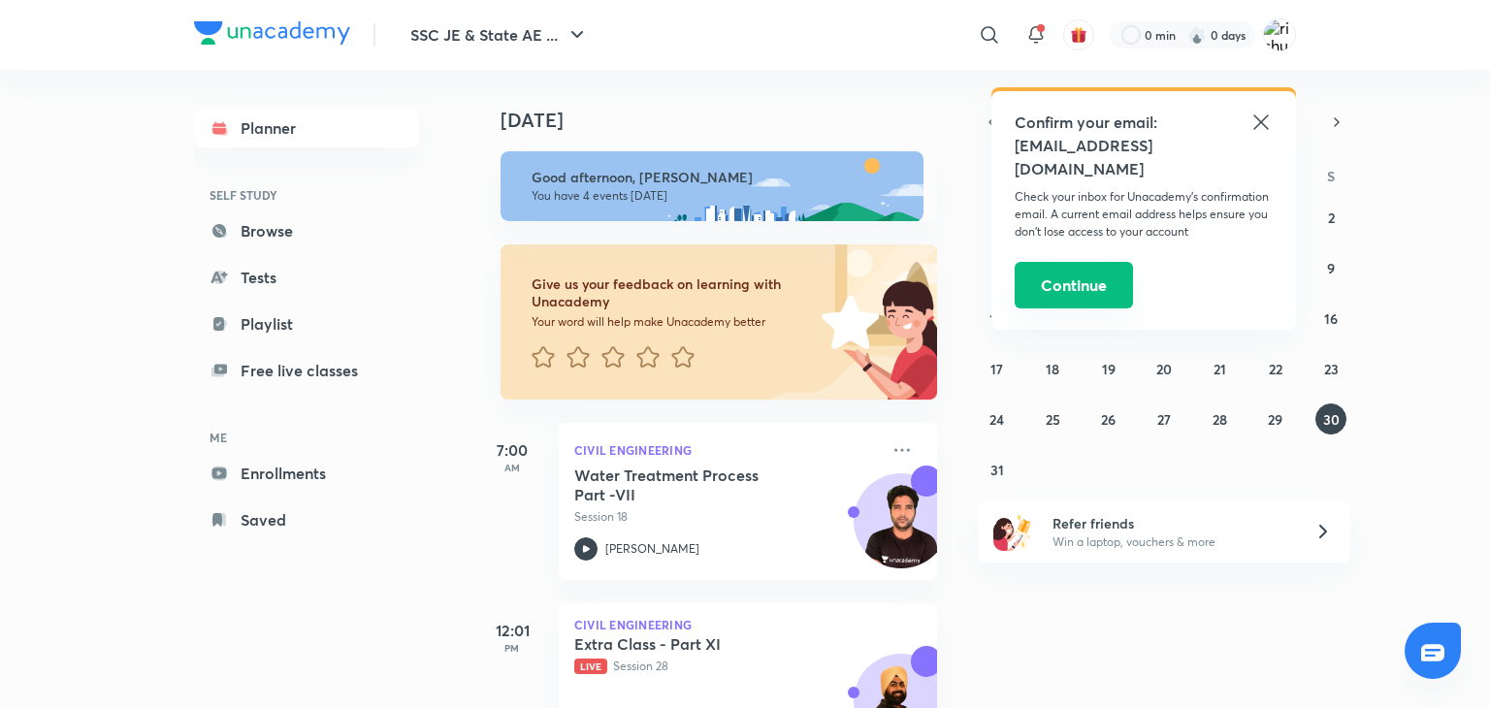
click at [1077, 288] on button "Continue" at bounding box center [1074, 285] width 118 height 47
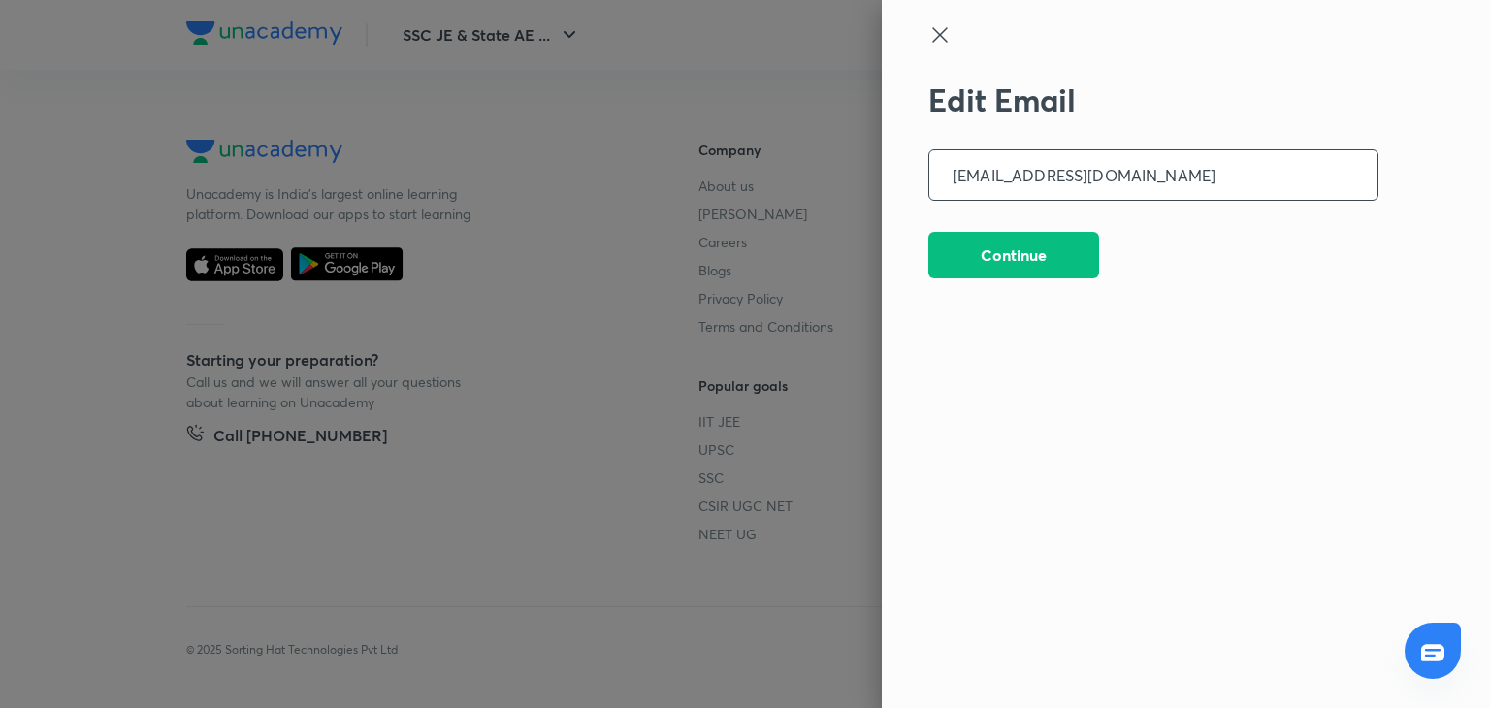
scroll to position [4979, 0]
click at [997, 254] on button "Continue" at bounding box center [1013, 253] width 171 height 47
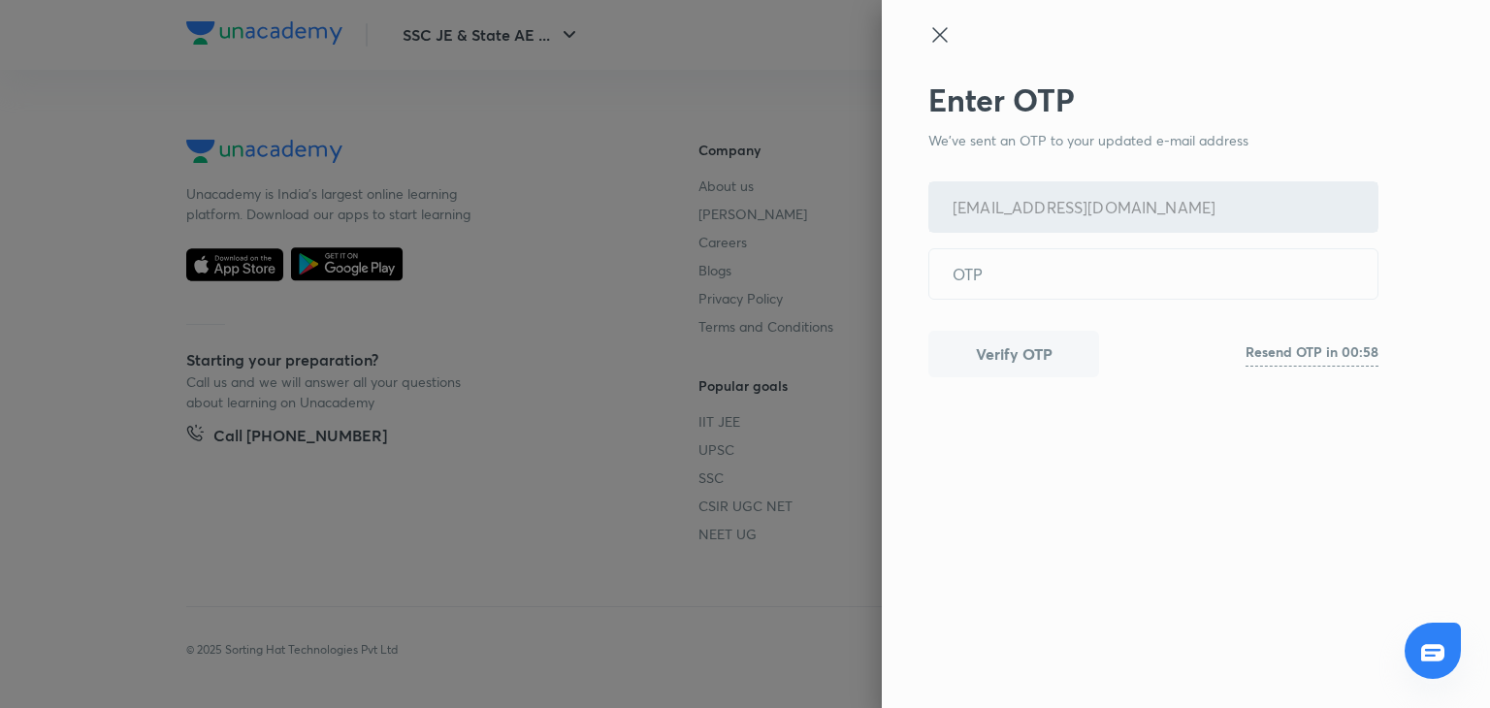
click at [939, 36] on icon at bounding box center [939, 34] width 15 height 15
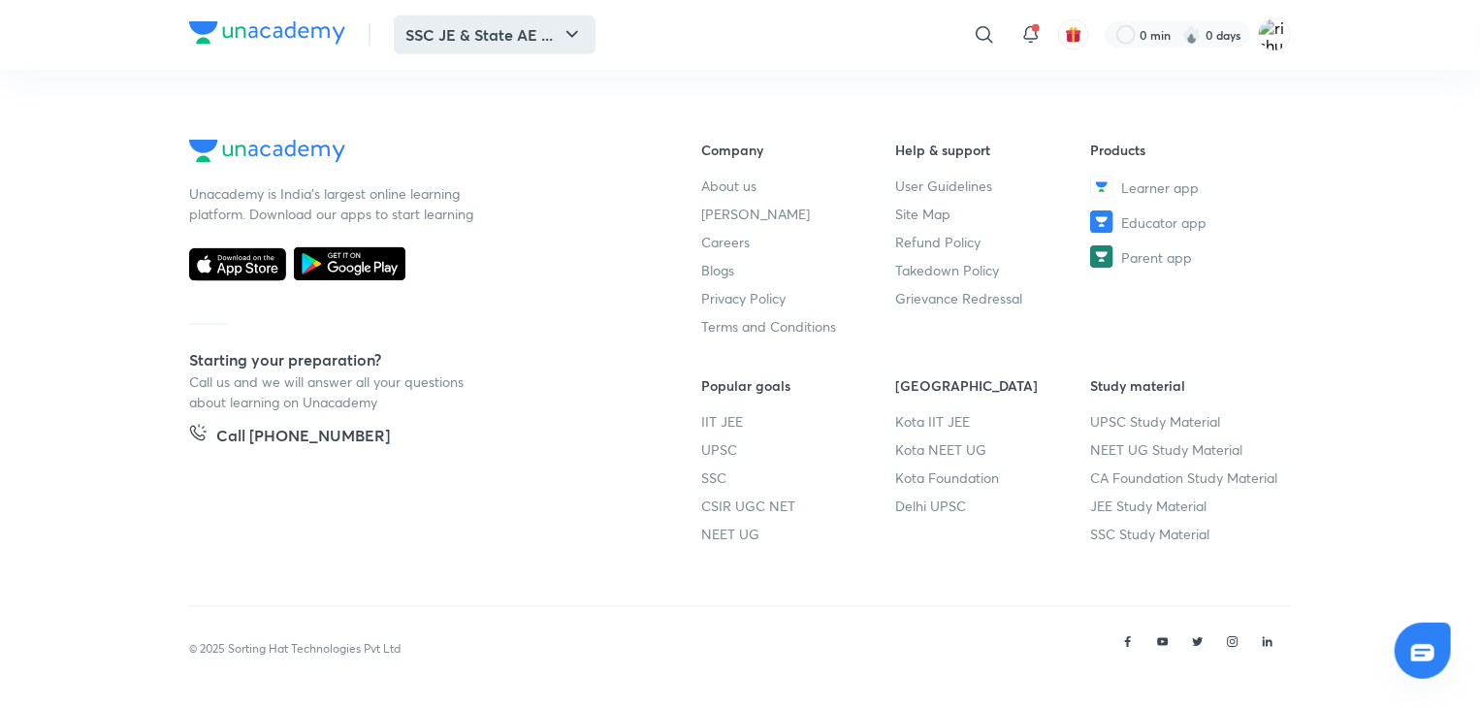
click at [472, 45] on button "SSC JE & State AE ..." at bounding box center [495, 35] width 202 height 39
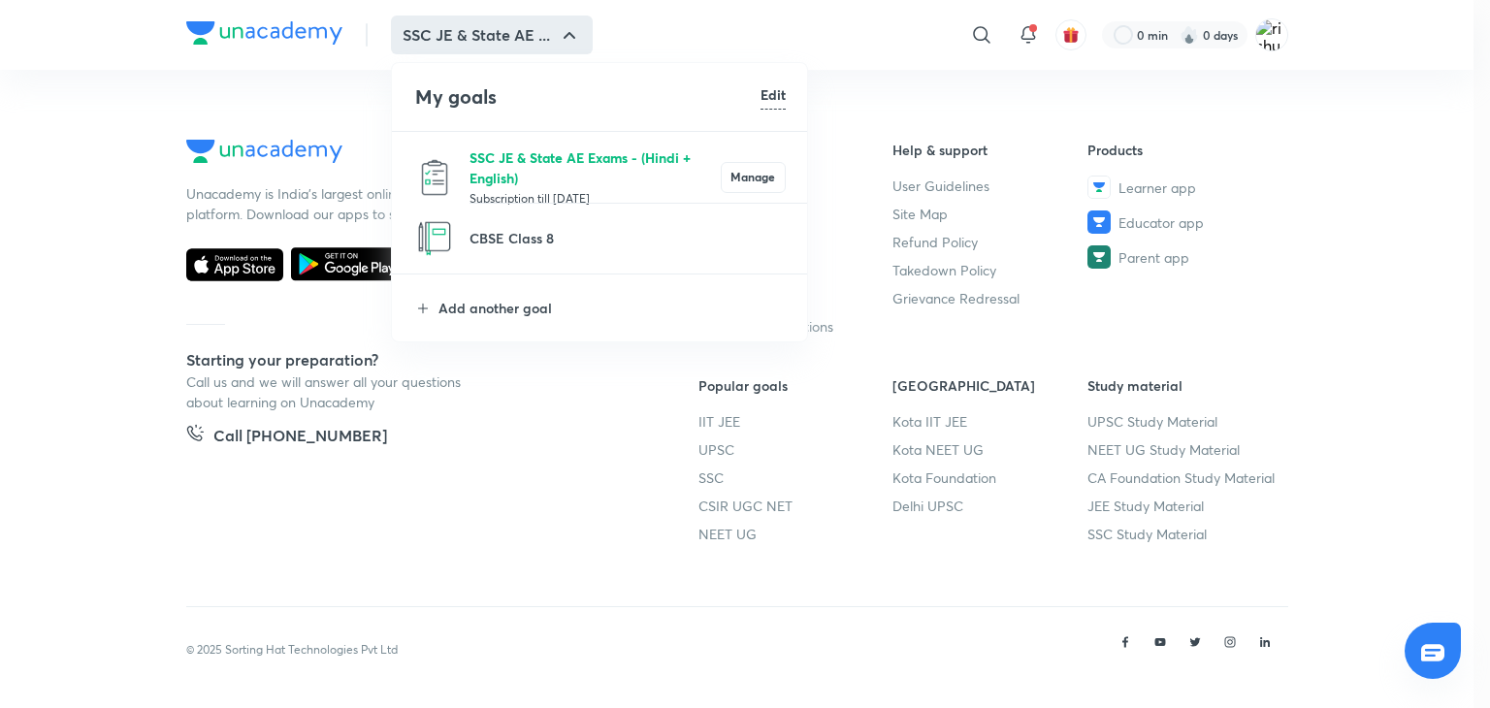
click at [515, 148] on p "SSC JE & State AE Exams - (Hindi + English)" at bounding box center [594, 167] width 251 height 41
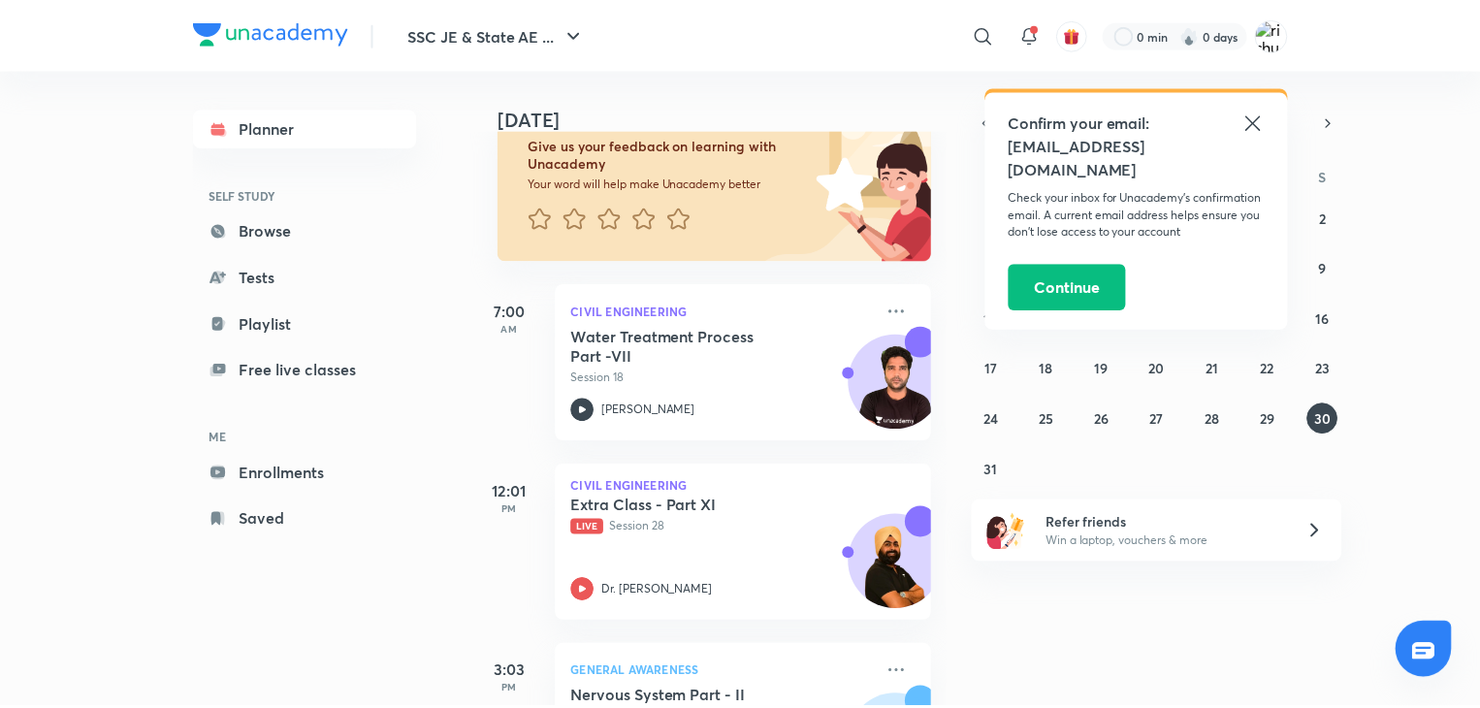
scroll to position [144, 0]
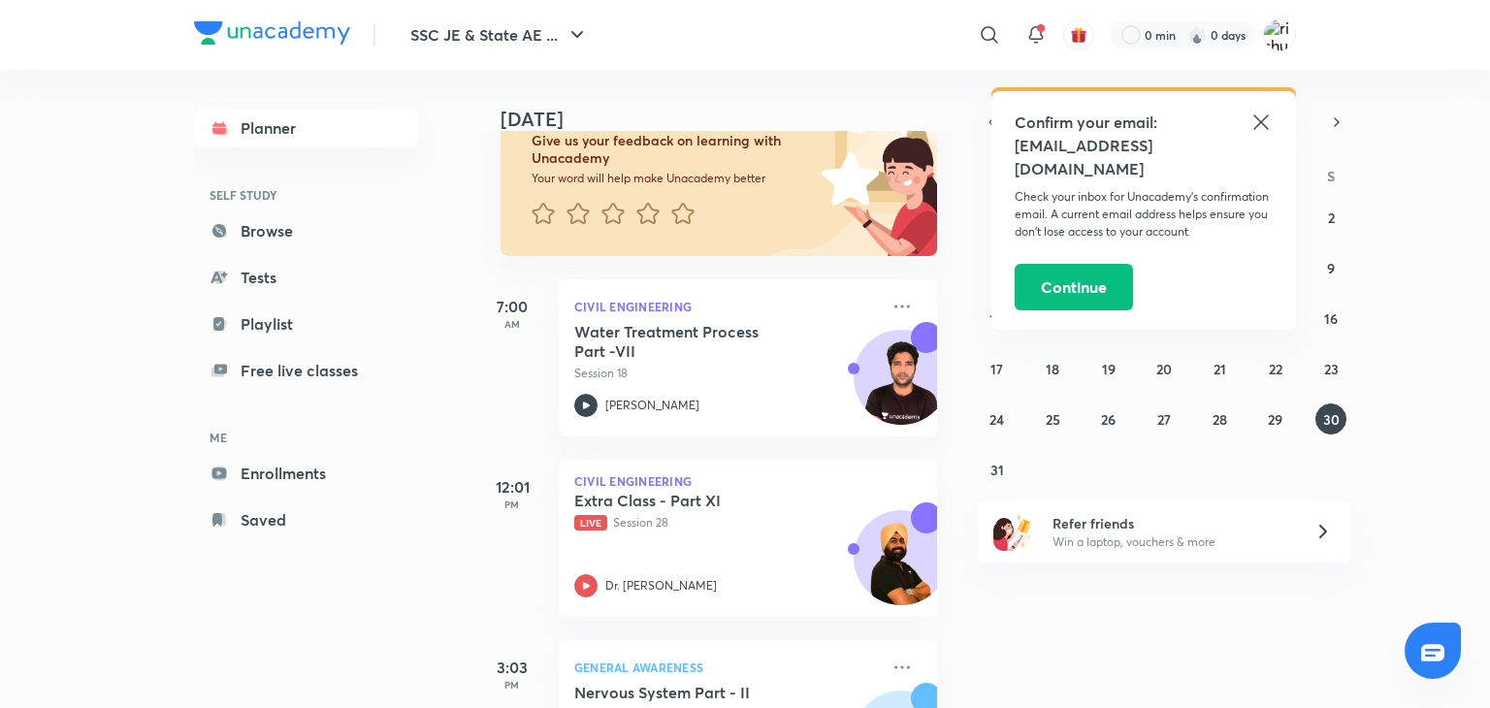
click at [1258, 113] on icon at bounding box center [1260, 122] width 23 height 23
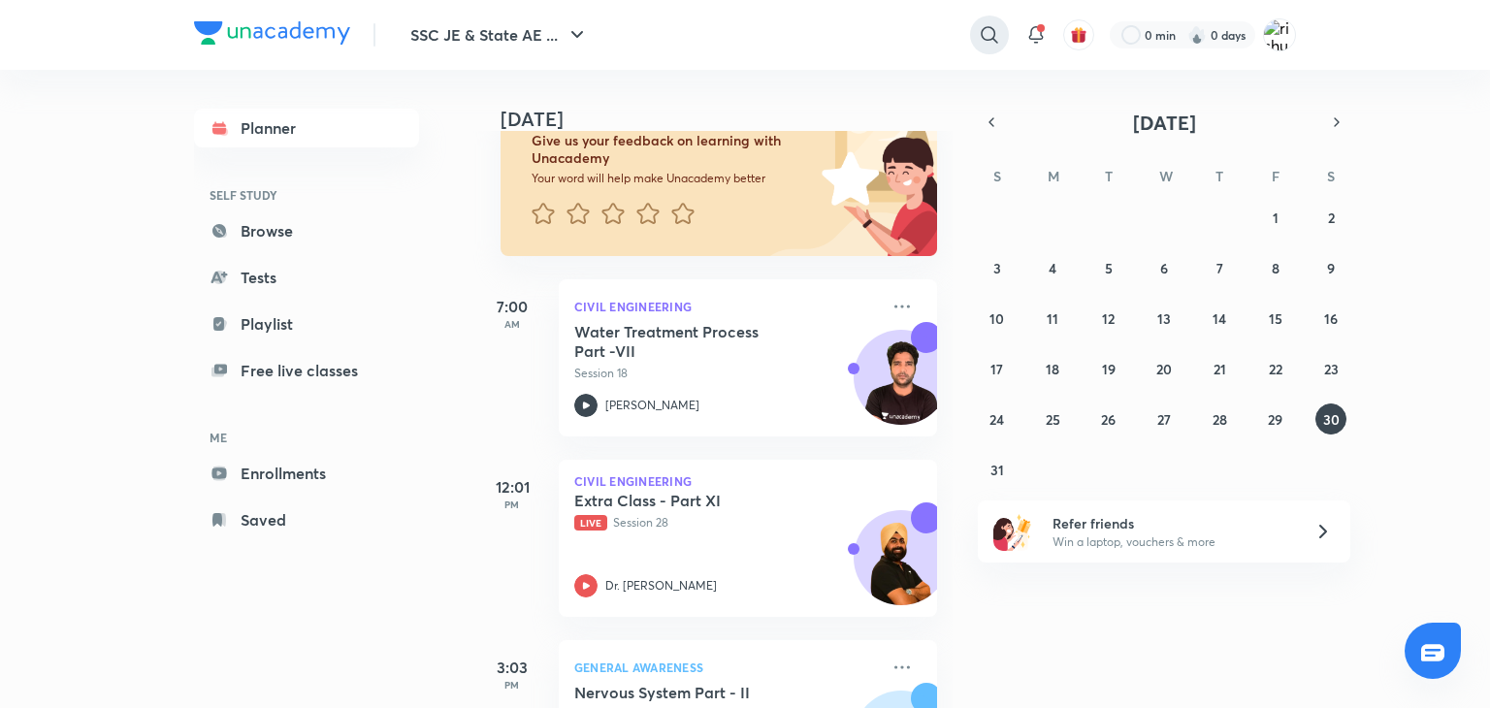
click at [984, 25] on icon at bounding box center [989, 34] width 23 height 23
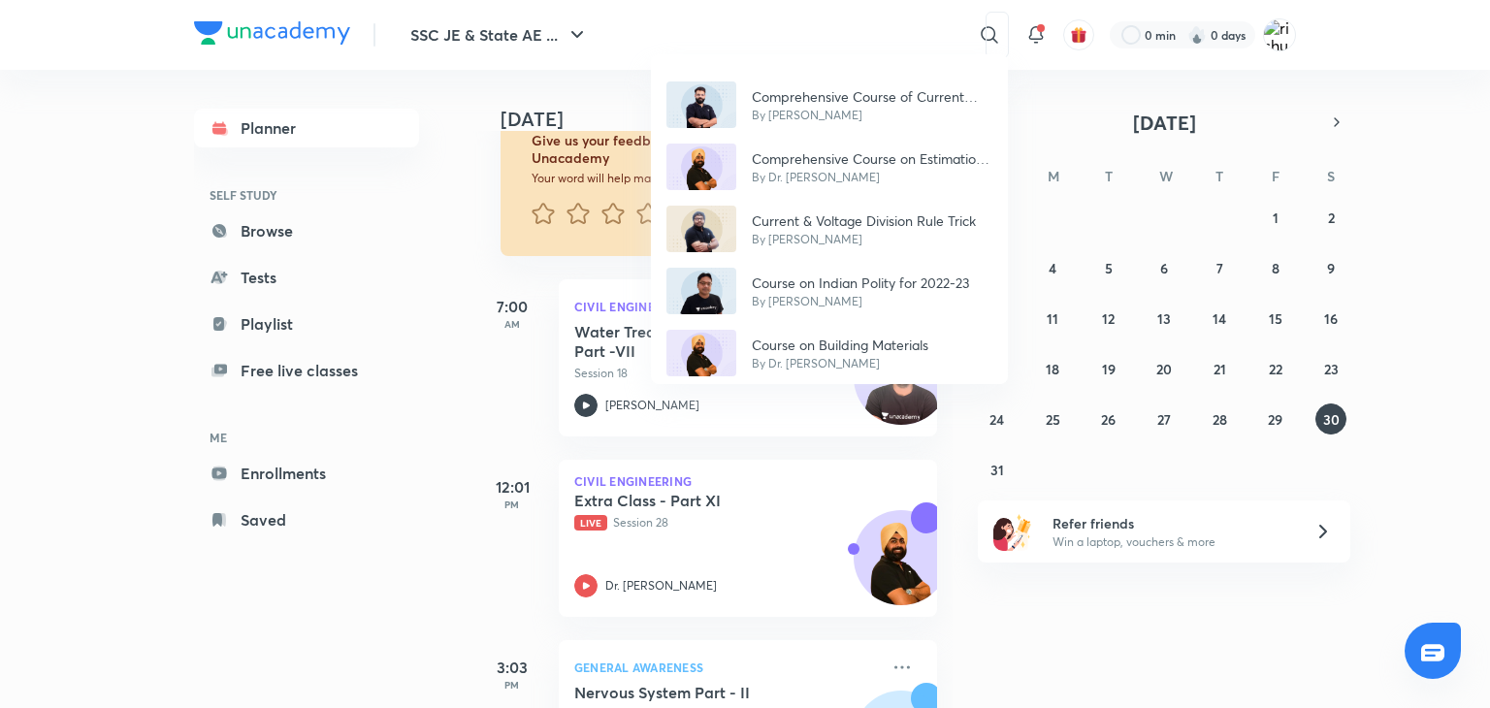
click at [795, 32] on div "Comprehensive Course of Current Affairs By Amit Vijay Comprehensive Course on E…" at bounding box center [745, 354] width 1490 height 708
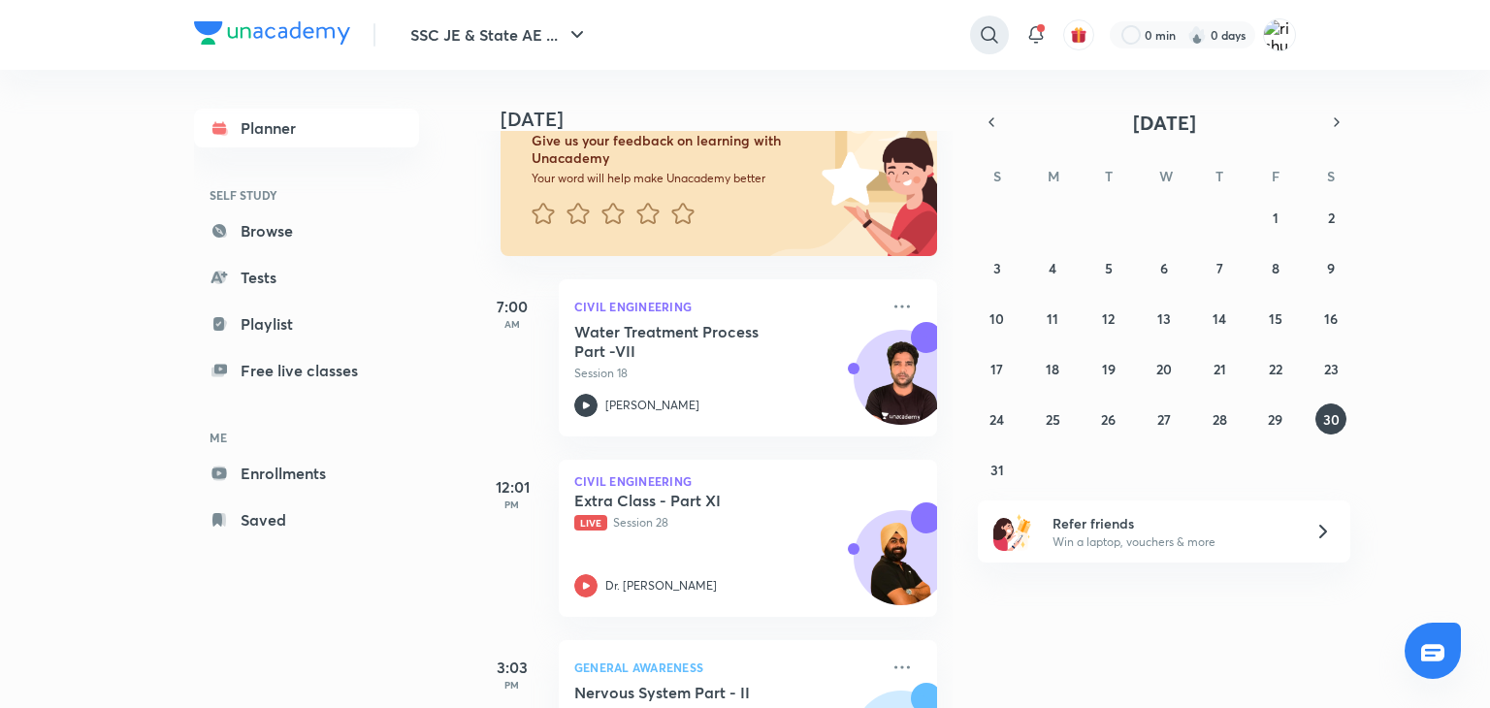
click at [995, 28] on icon at bounding box center [989, 34] width 23 height 23
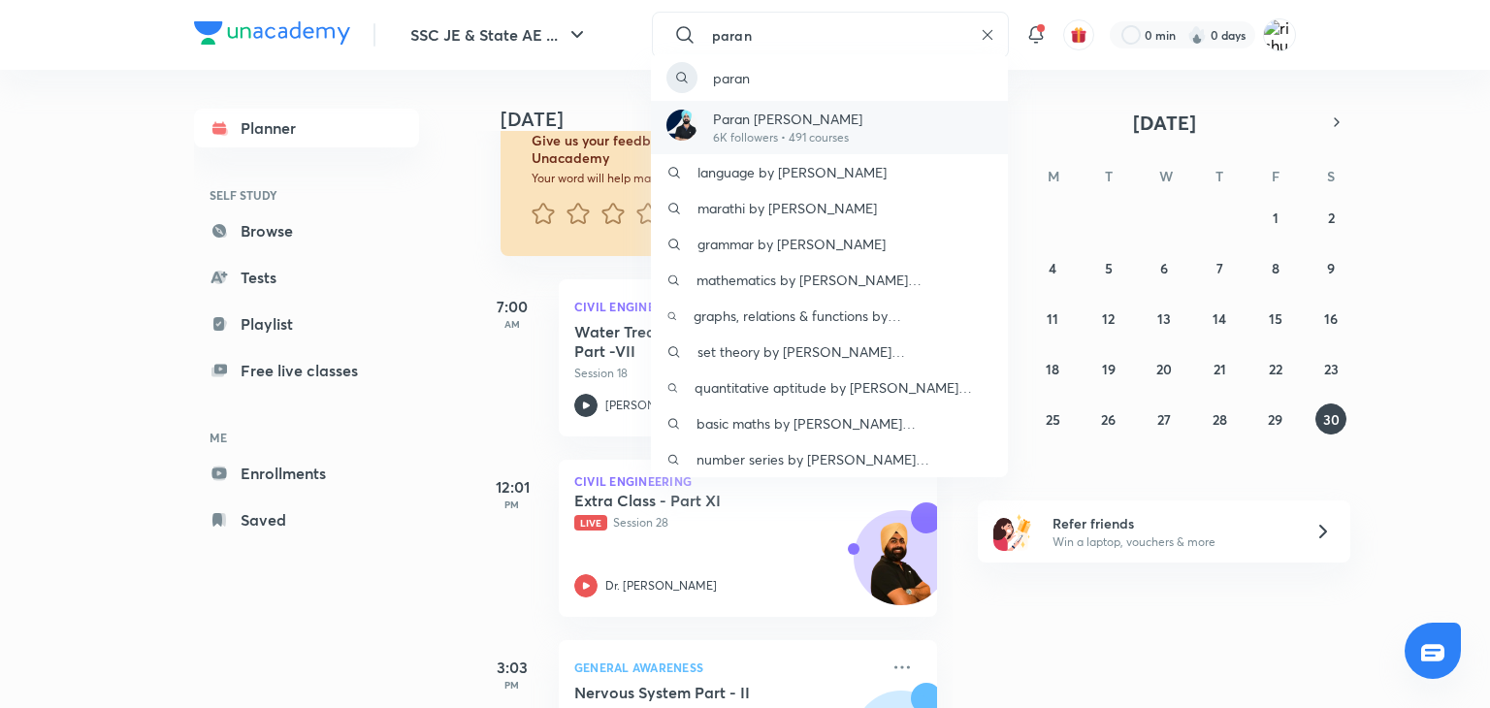
type input "paran"
click at [767, 127] on p "Paran [PERSON_NAME]" at bounding box center [787, 119] width 149 height 20
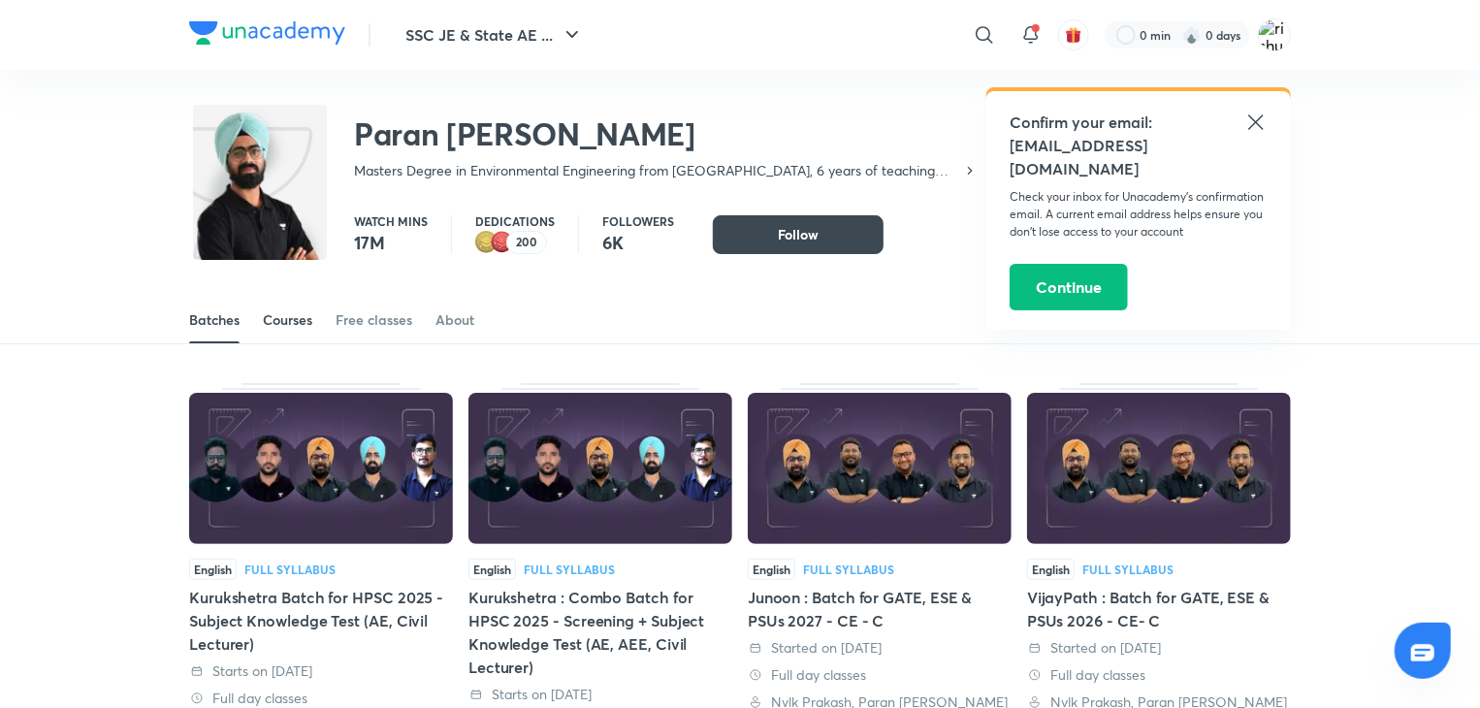
click at [299, 321] on div "Courses" at bounding box center [287, 319] width 49 height 19
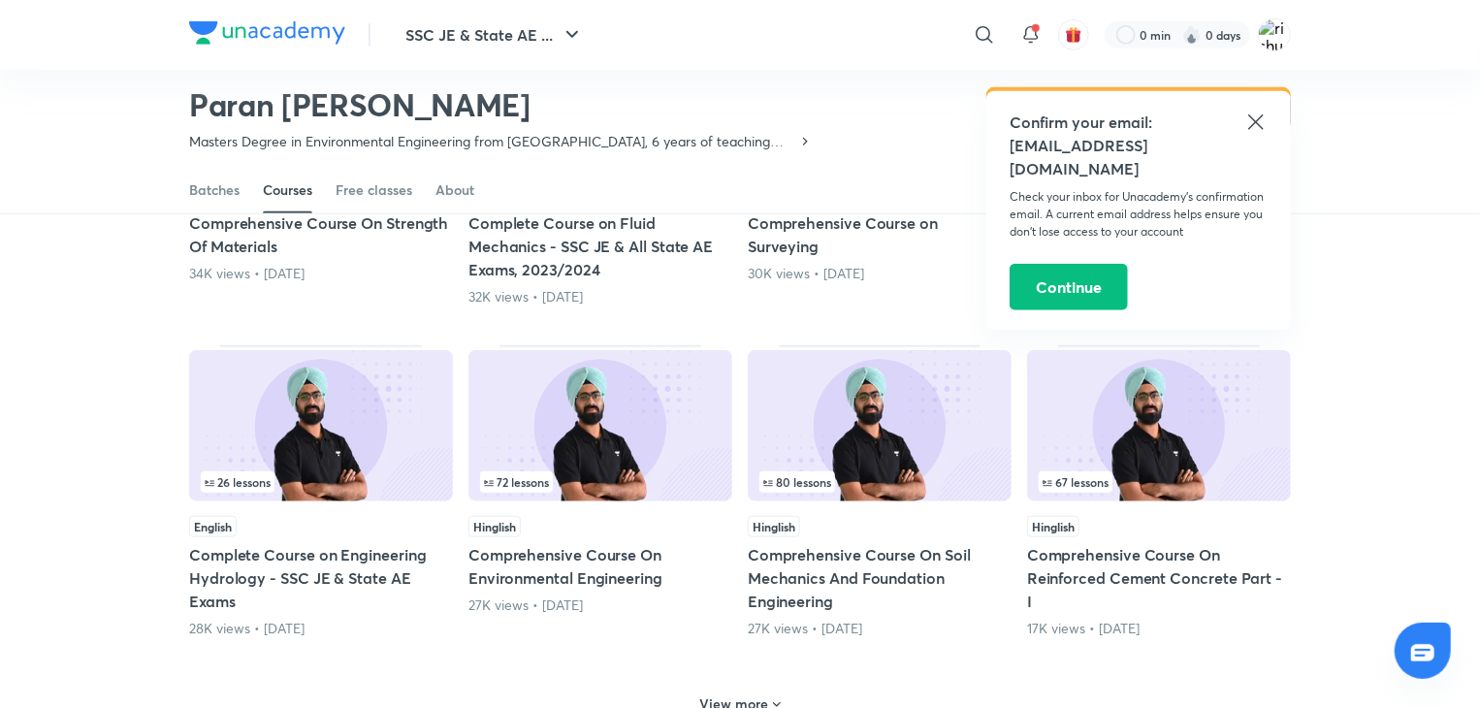
scroll to position [682, 0]
click at [1420, 138] on div "Paran Raj Bhatia Masters Degree in Environmental Engineering from NIT BHOPAL, 6…" at bounding box center [740, 104] width 1480 height 126
click at [1256, 116] on icon at bounding box center [1255, 122] width 23 height 23
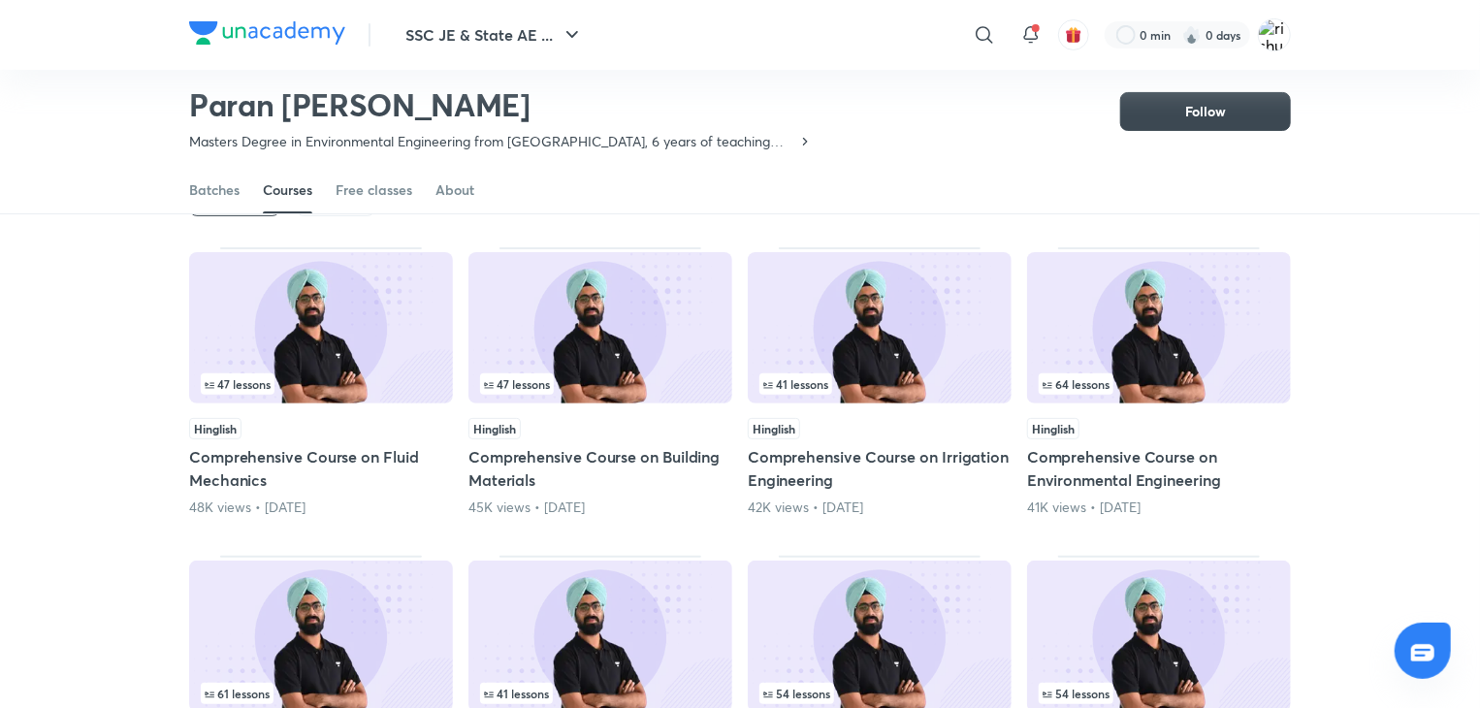
scroll to position [138, 0]
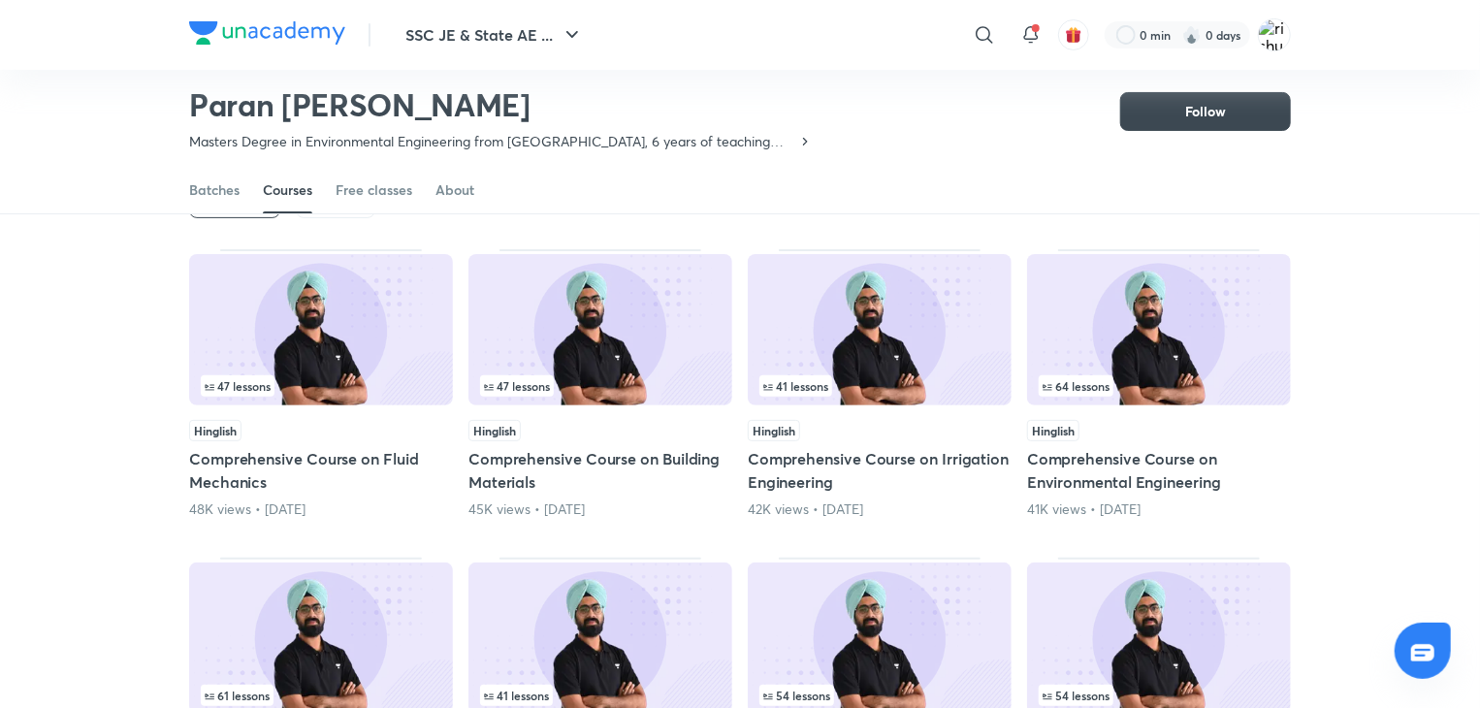
click at [349, 326] on img at bounding box center [321, 329] width 264 height 151
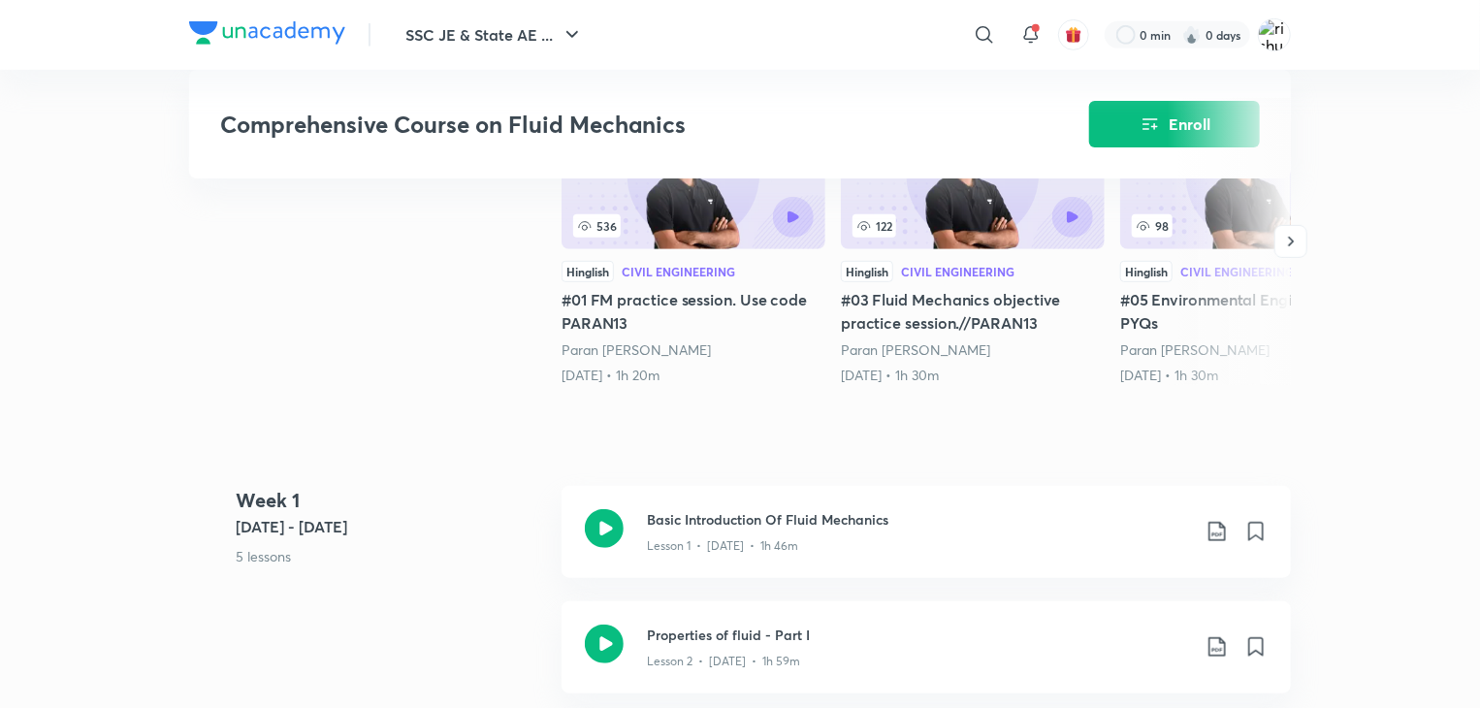
scroll to position [555, 0]
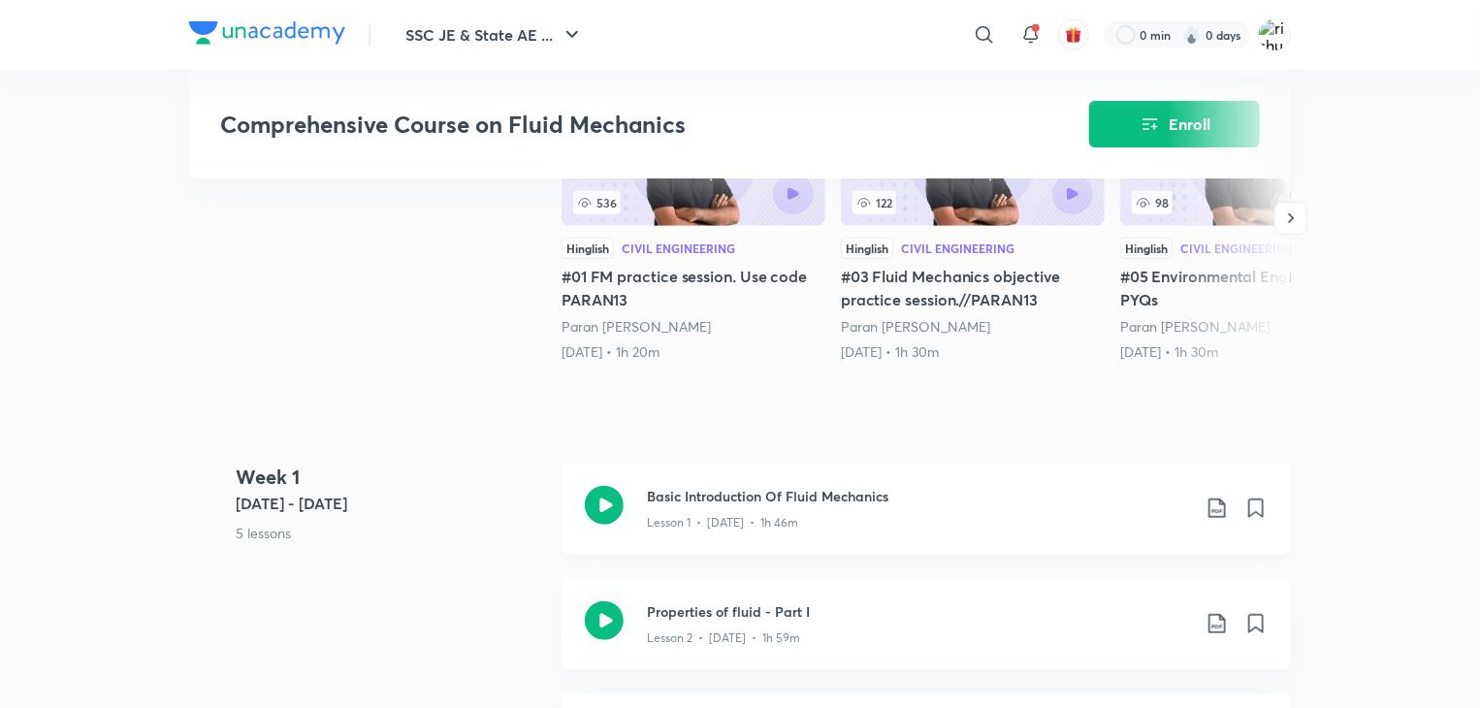
click at [601, 496] on icon at bounding box center [604, 505] width 39 height 39
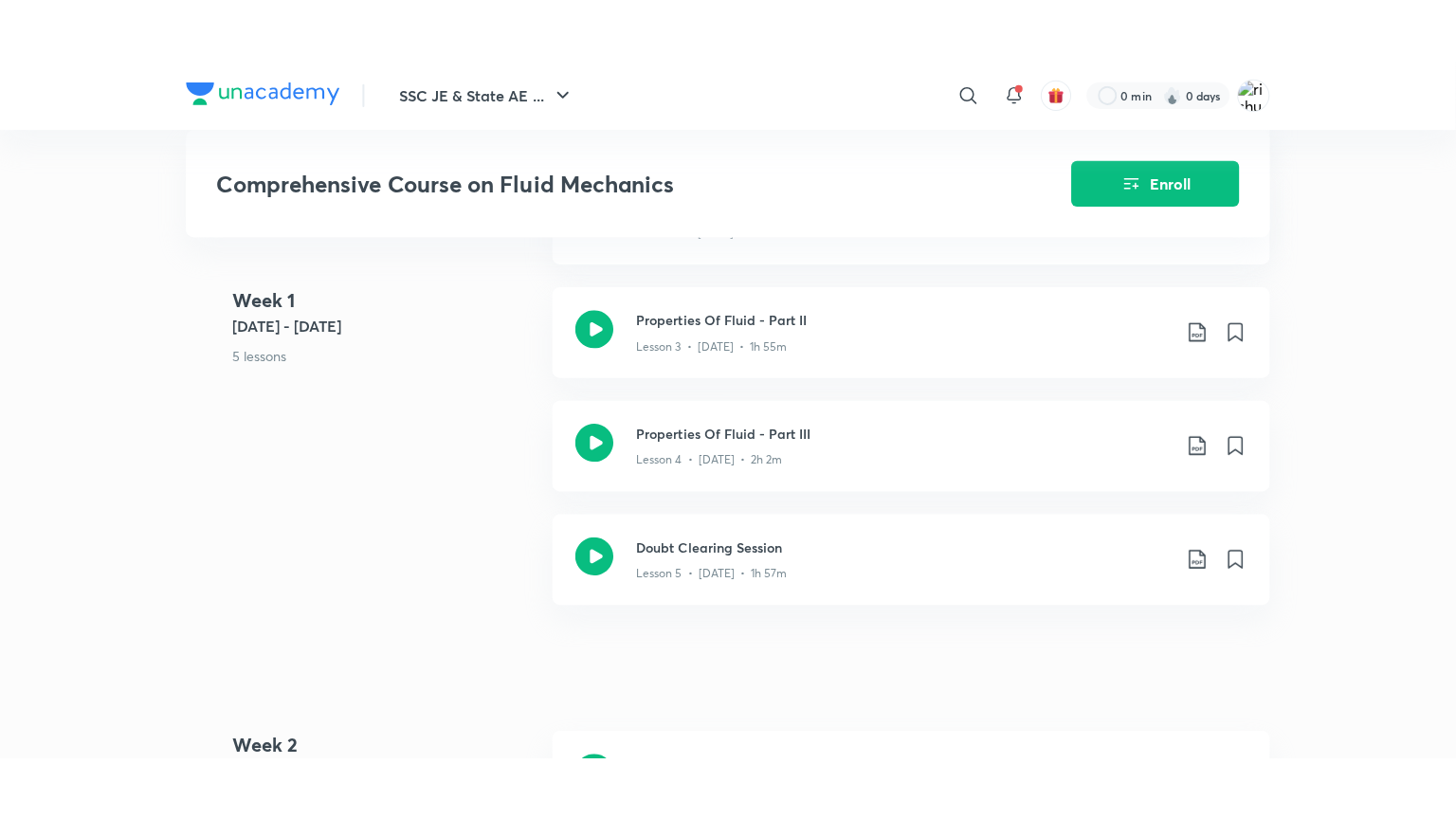
scroll to position [997, 0]
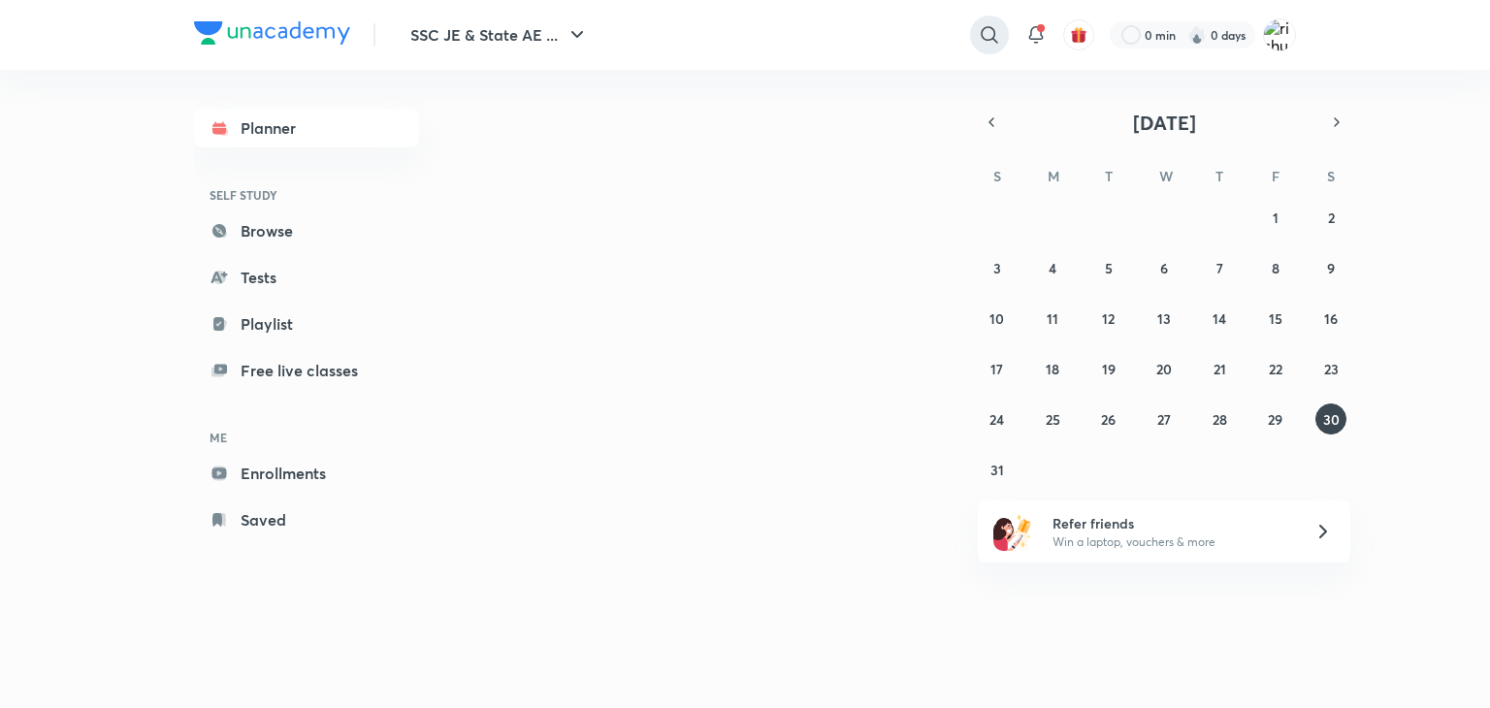
click at [978, 32] on icon at bounding box center [989, 34] width 23 height 23
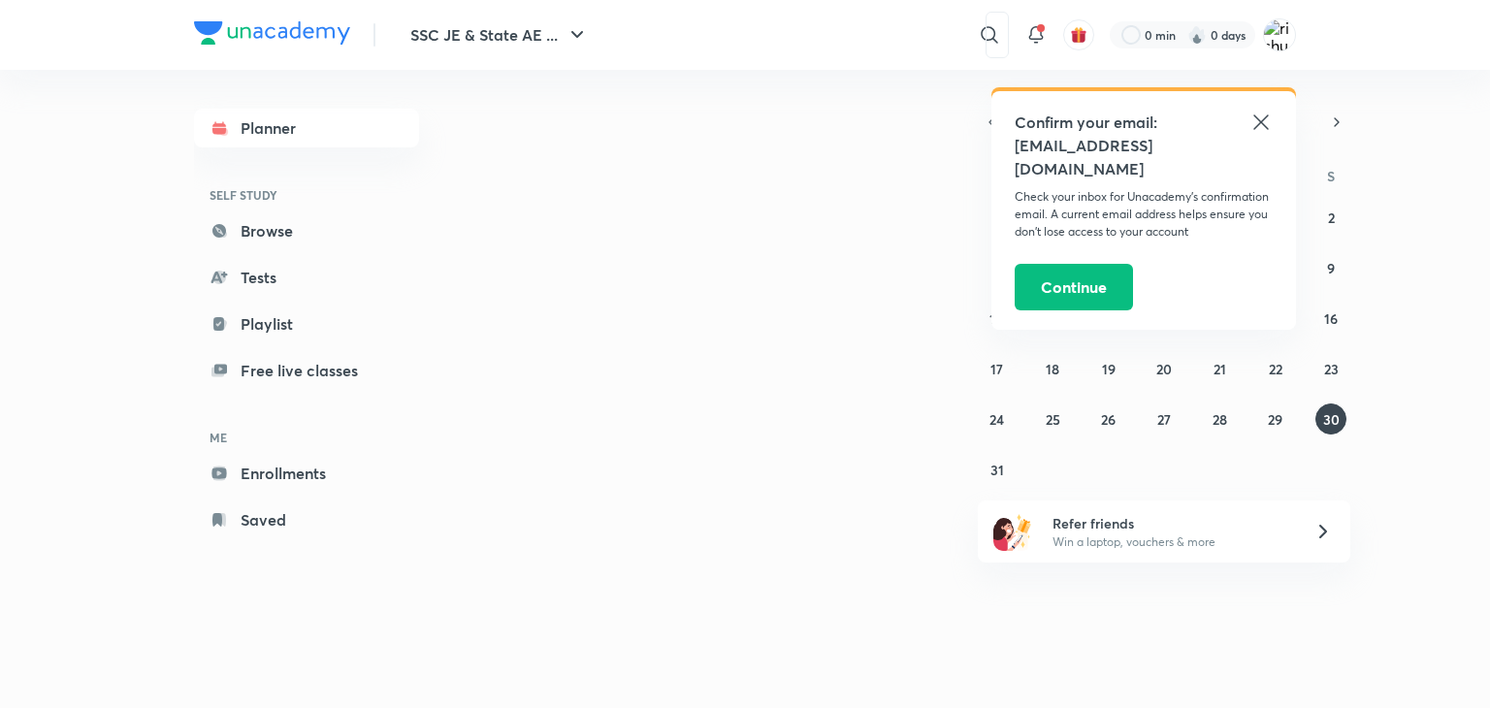
click at [1263, 119] on icon at bounding box center [1260, 121] width 15 height 15
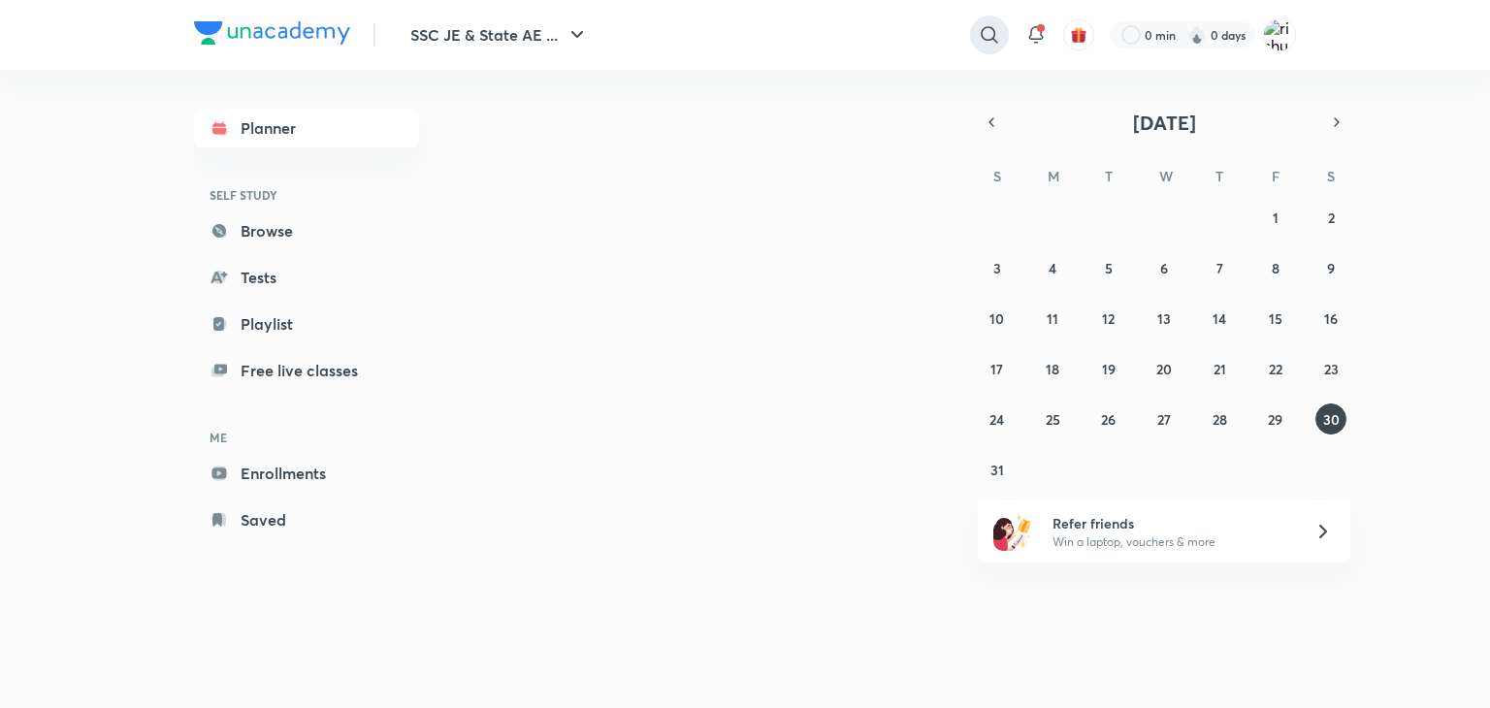
click at [987, 29] on icon at bounding box center [989, 34] width 23 height 23
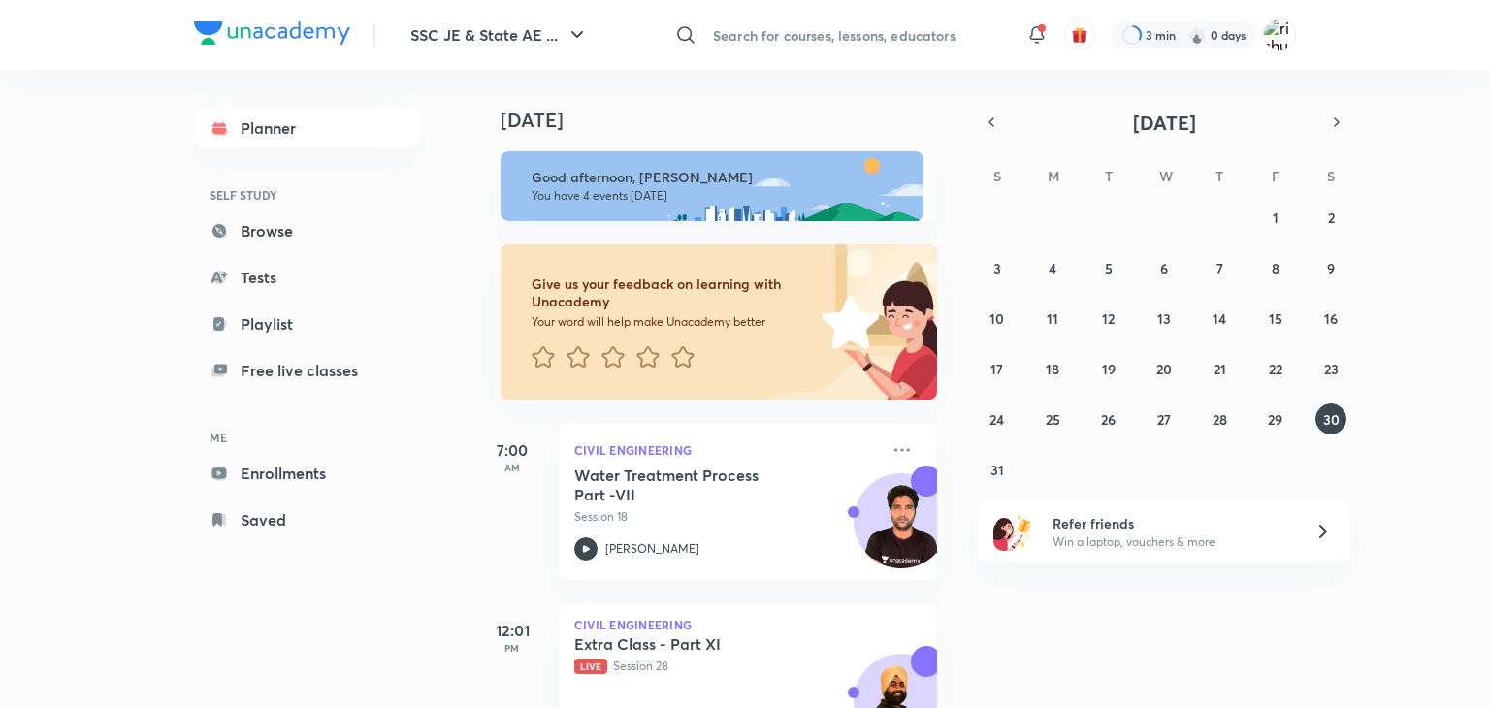
click at [919, 32] on input "text" at bounding box center [857, 35] width 305 height 52
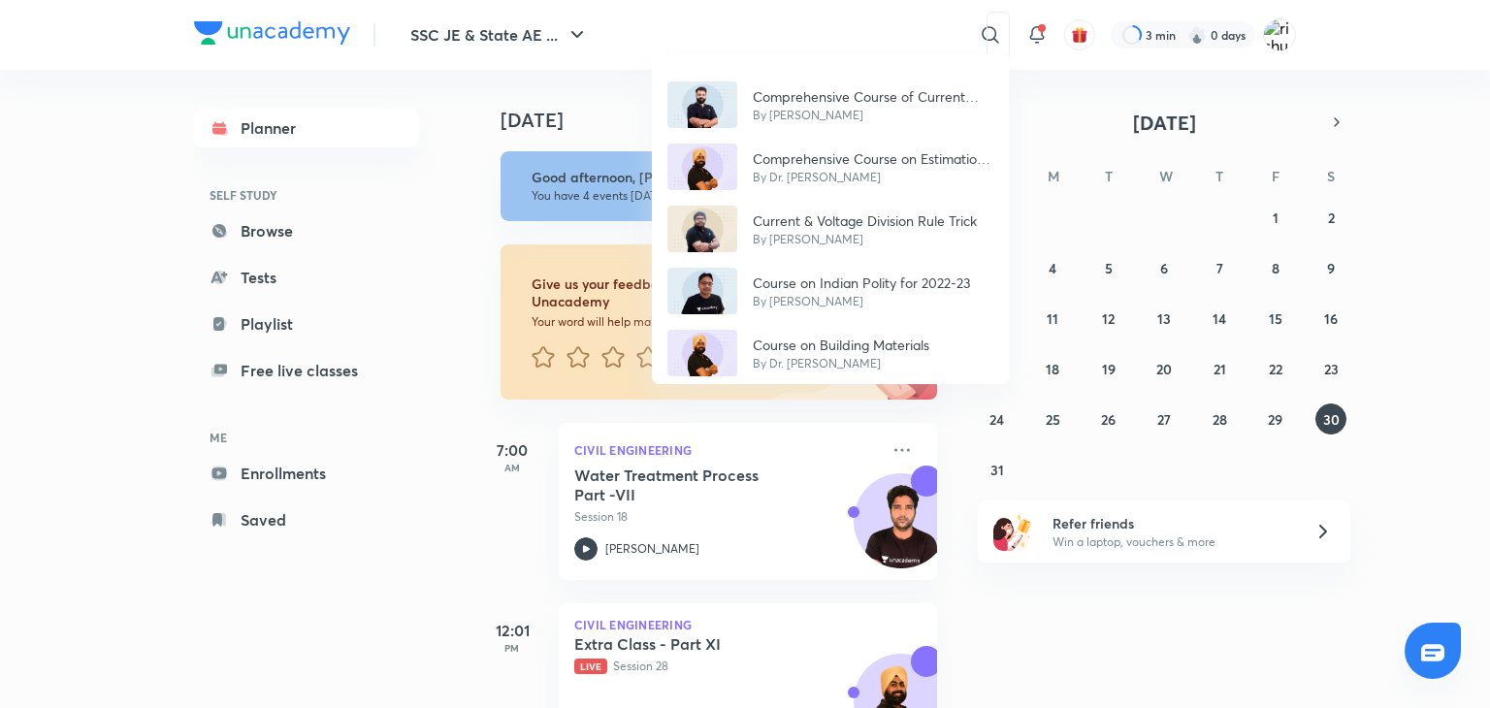
click at [982, 32] on div "Comprehensive Course of Current Affairs By Amit Vijay Comprehensive Course on E…" at bounding box center [745, 354] width 1490 height 708
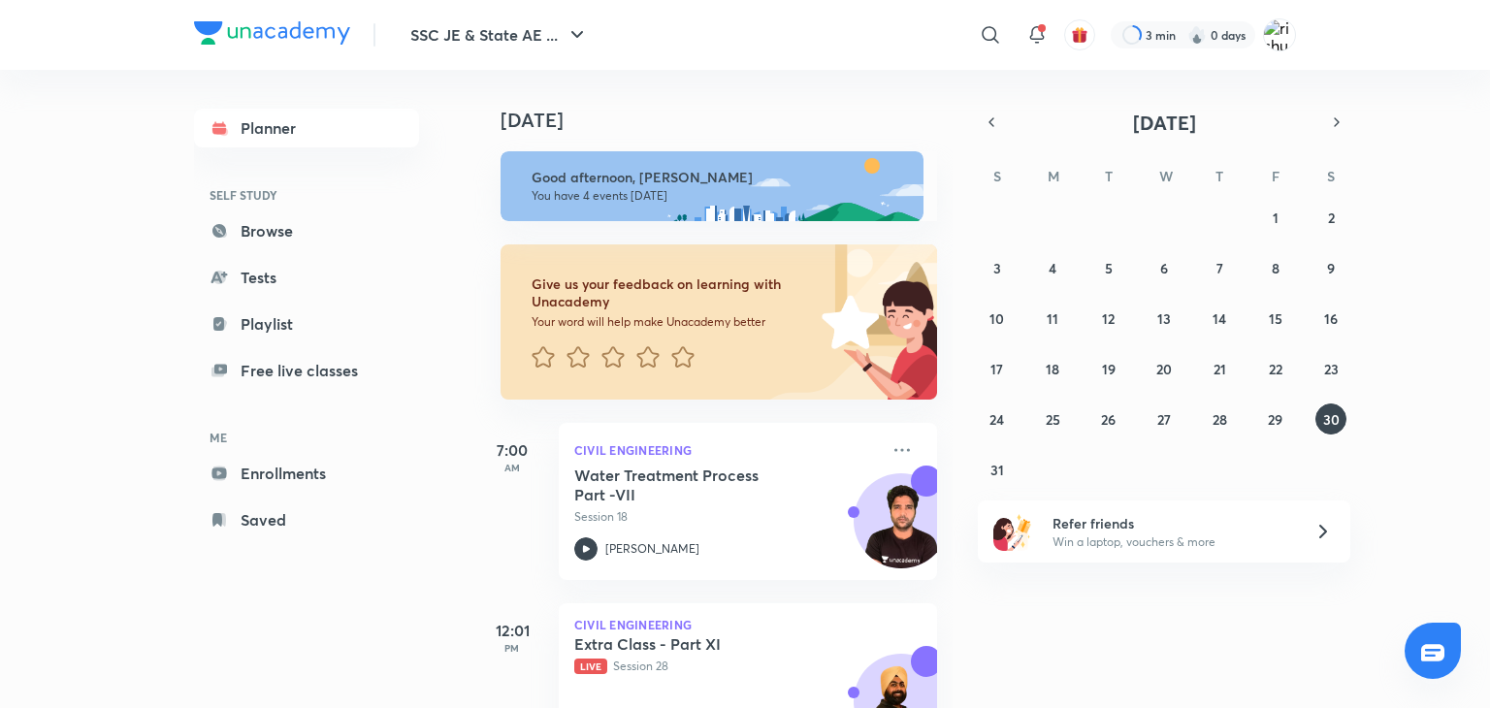
click at [982, 32] on icon at bounding box center [990, 34] width 16 height 16
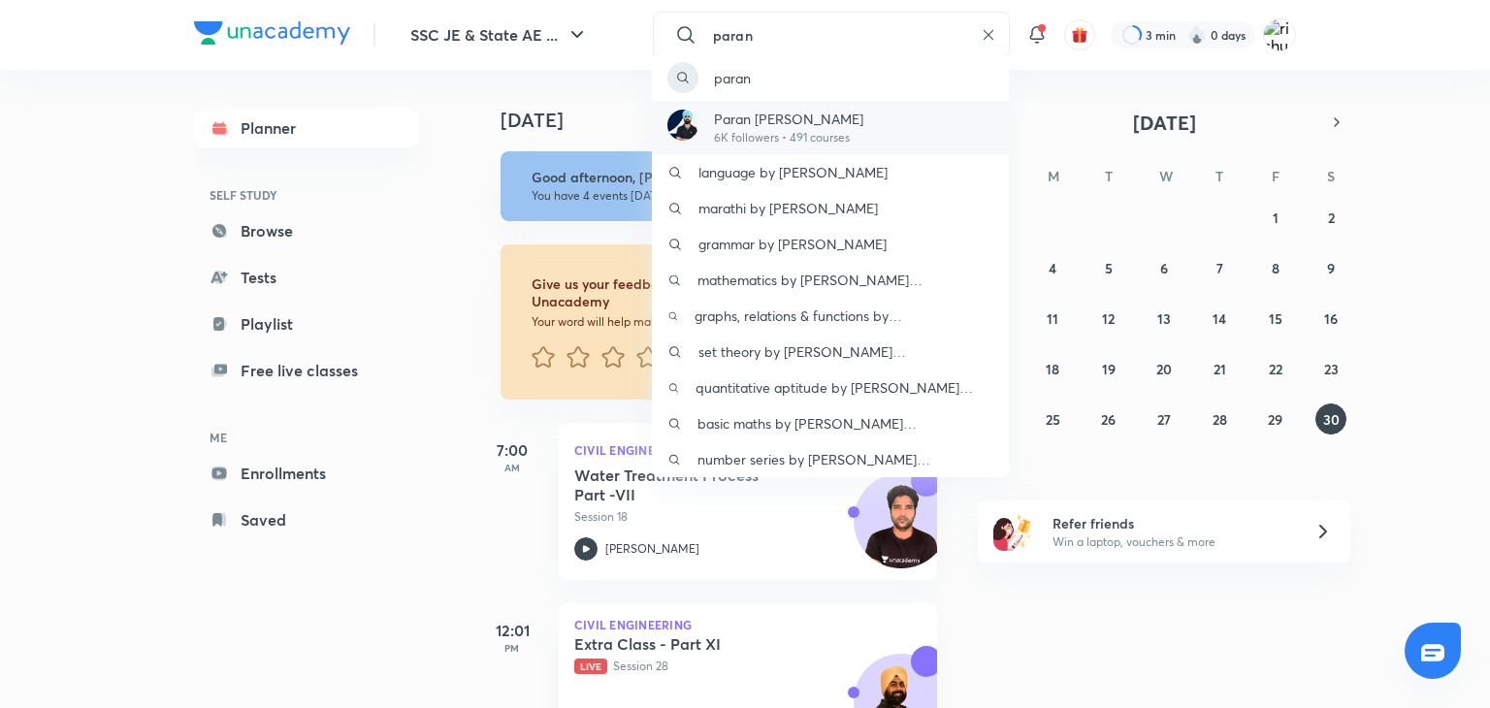
type input "paran"
click at [776, 131] on p "6K followers • 491 courses" at bounding box center [788, 137] width 149 height 17
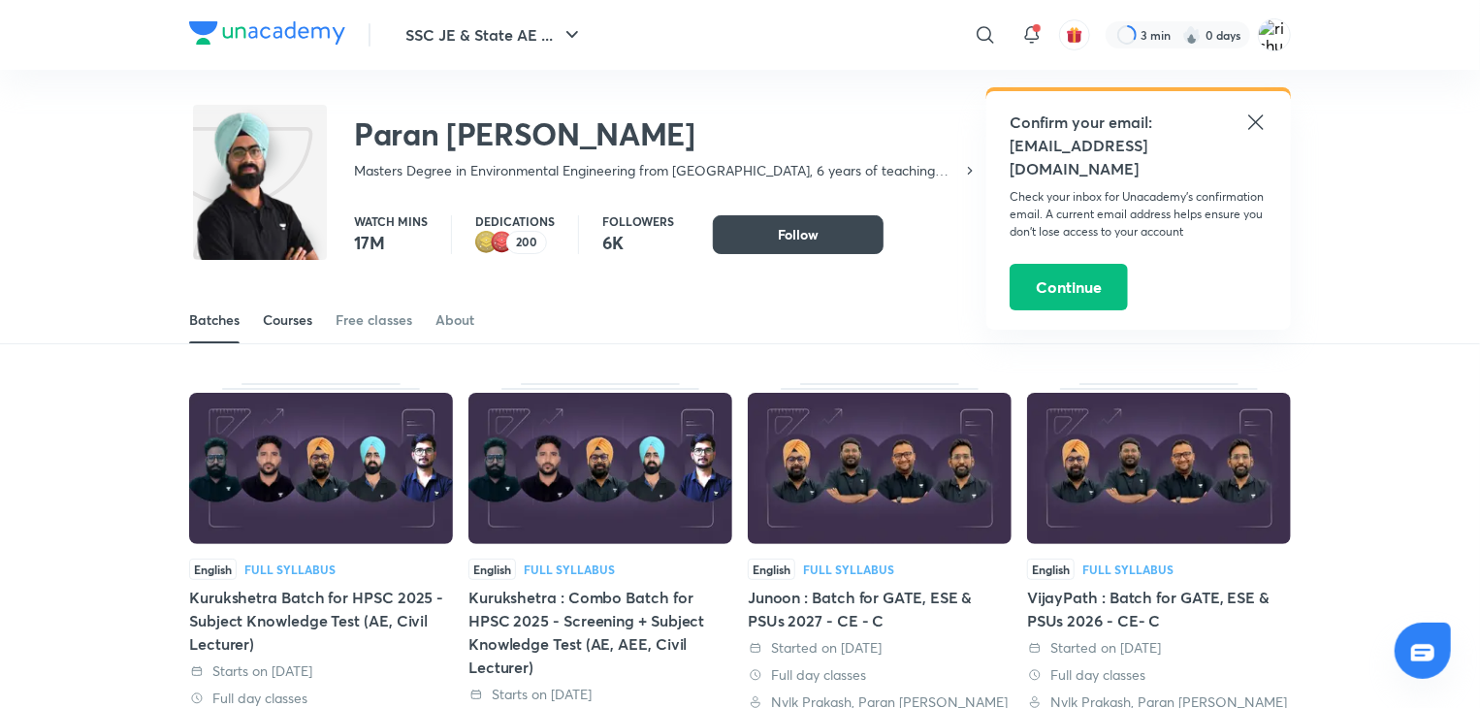
click at [269, 323] on div "Courses" at bounding box center [287, 319] width 49 height 19
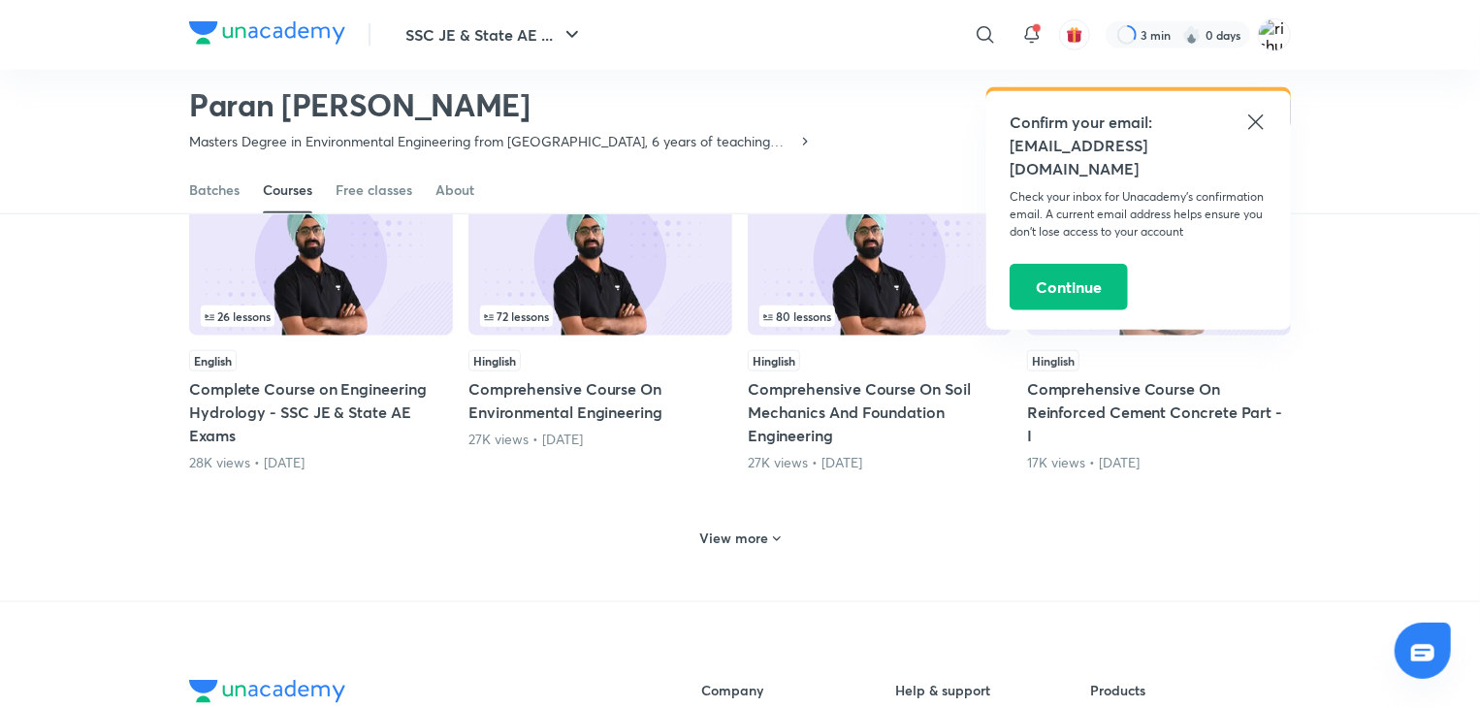
scroll to position [850, 0]
click at [748, 539] on h6 "View more" at bounding box center [734, 537] width 69 height 19
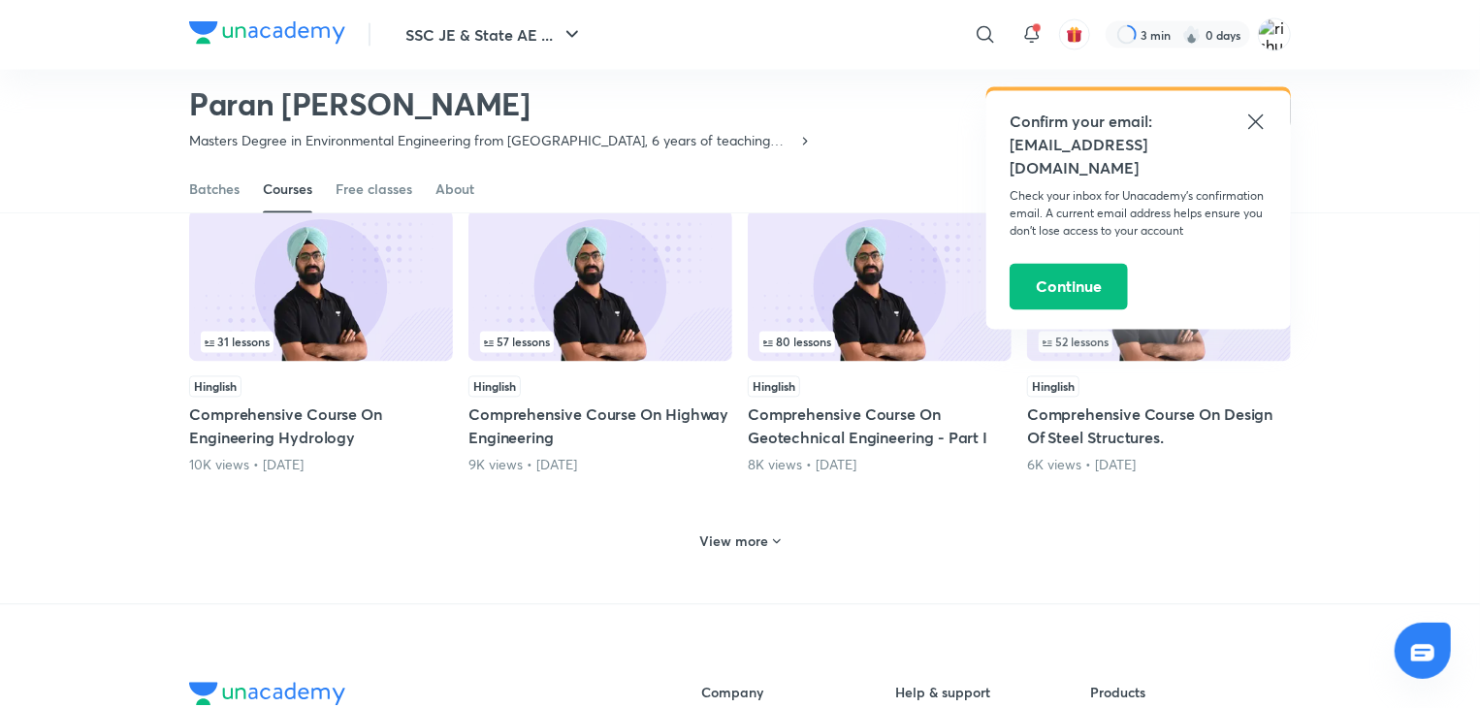
scroll to position [1797, 0]
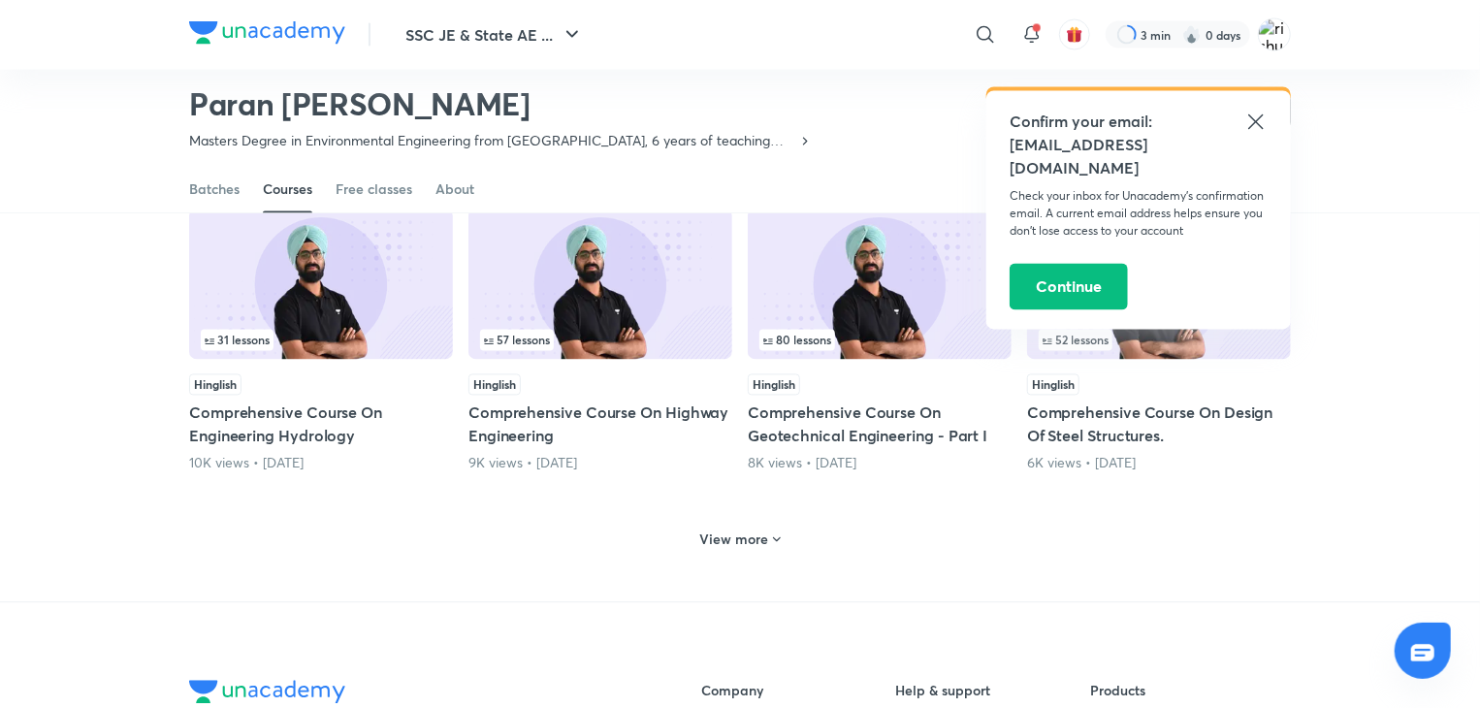
click at [733, 531] on h6 "View more" at bounding box center [734, 540] width 69 height 19
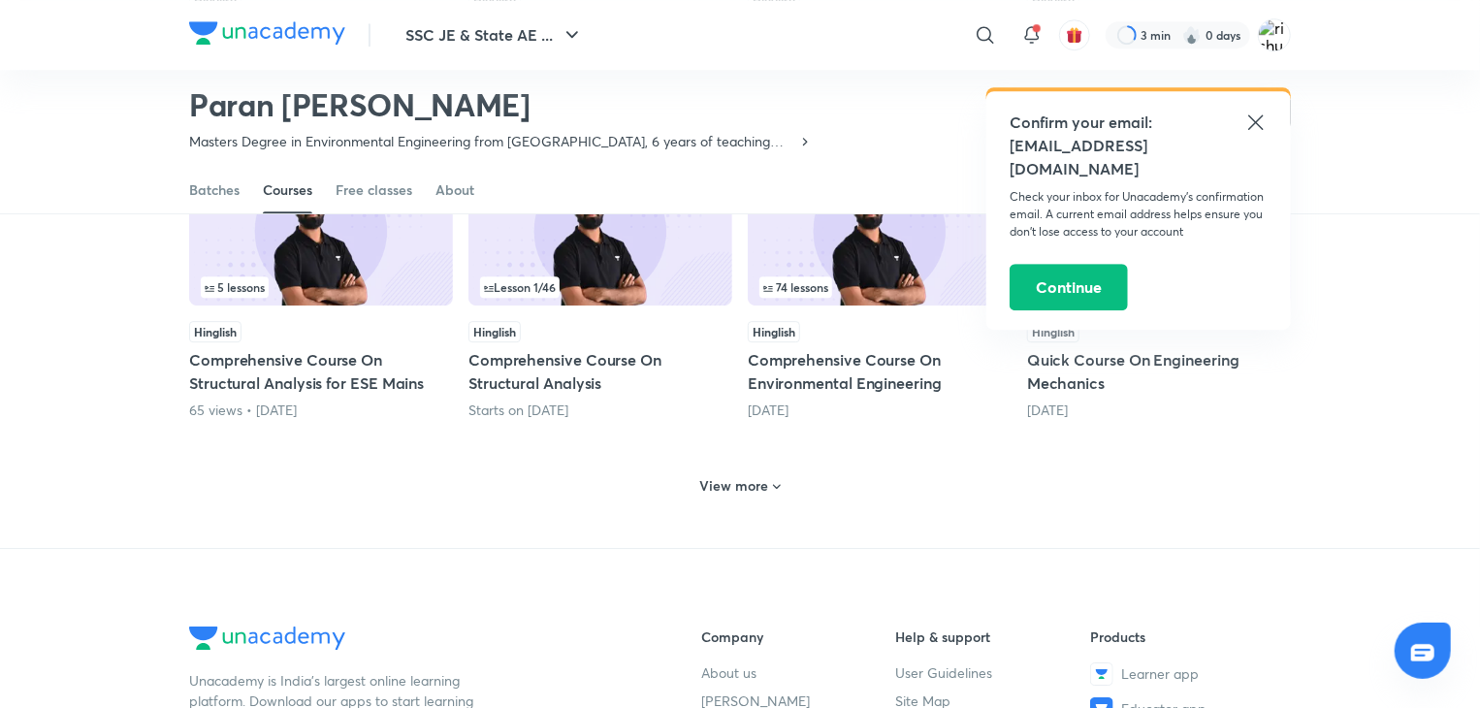
scroll to position [2824, 0]
click at [740, 477] on h6 "View more" at bounding box center [734, 485] width 69 height 19
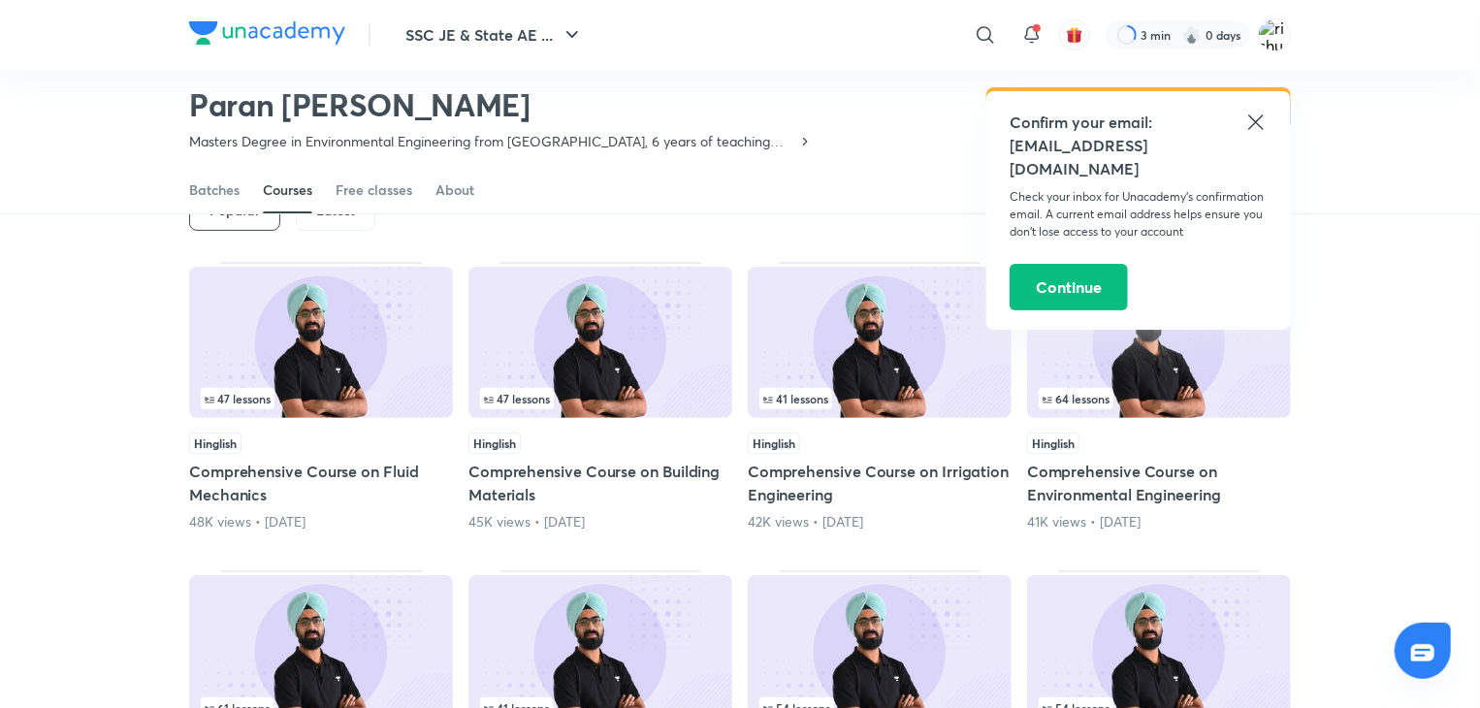
scroll to position [0, 0]
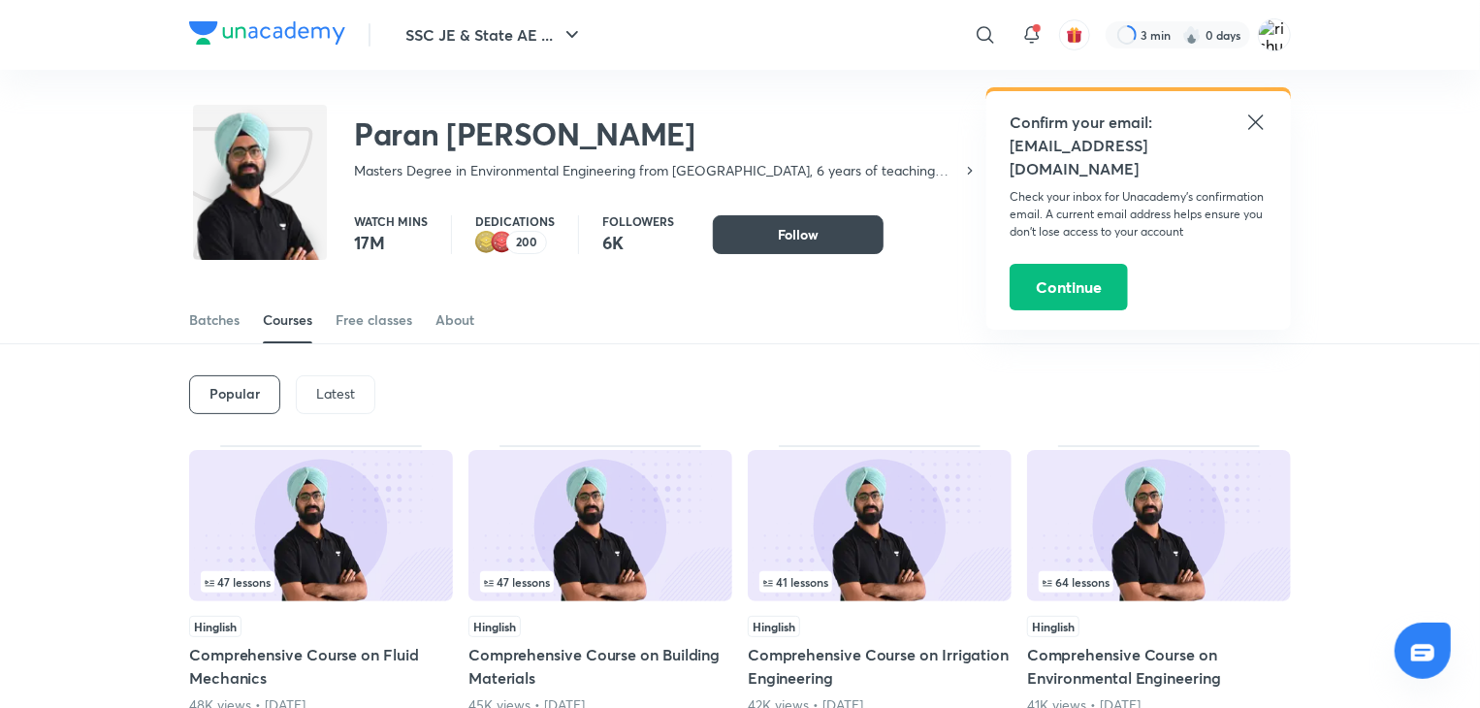
click at [1254, 117] on icon at bounding box center [1255, 122] width 23 height 23
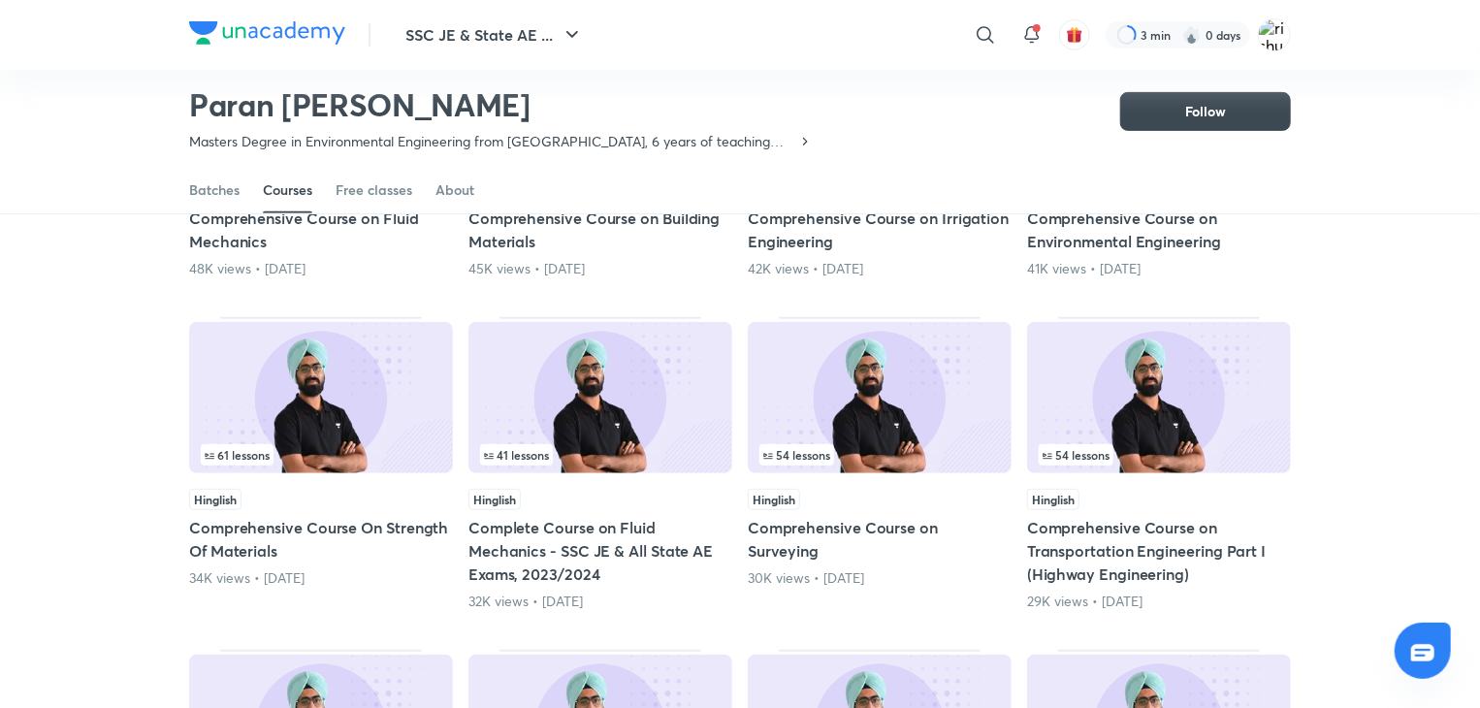
scroll to position [415, 0]
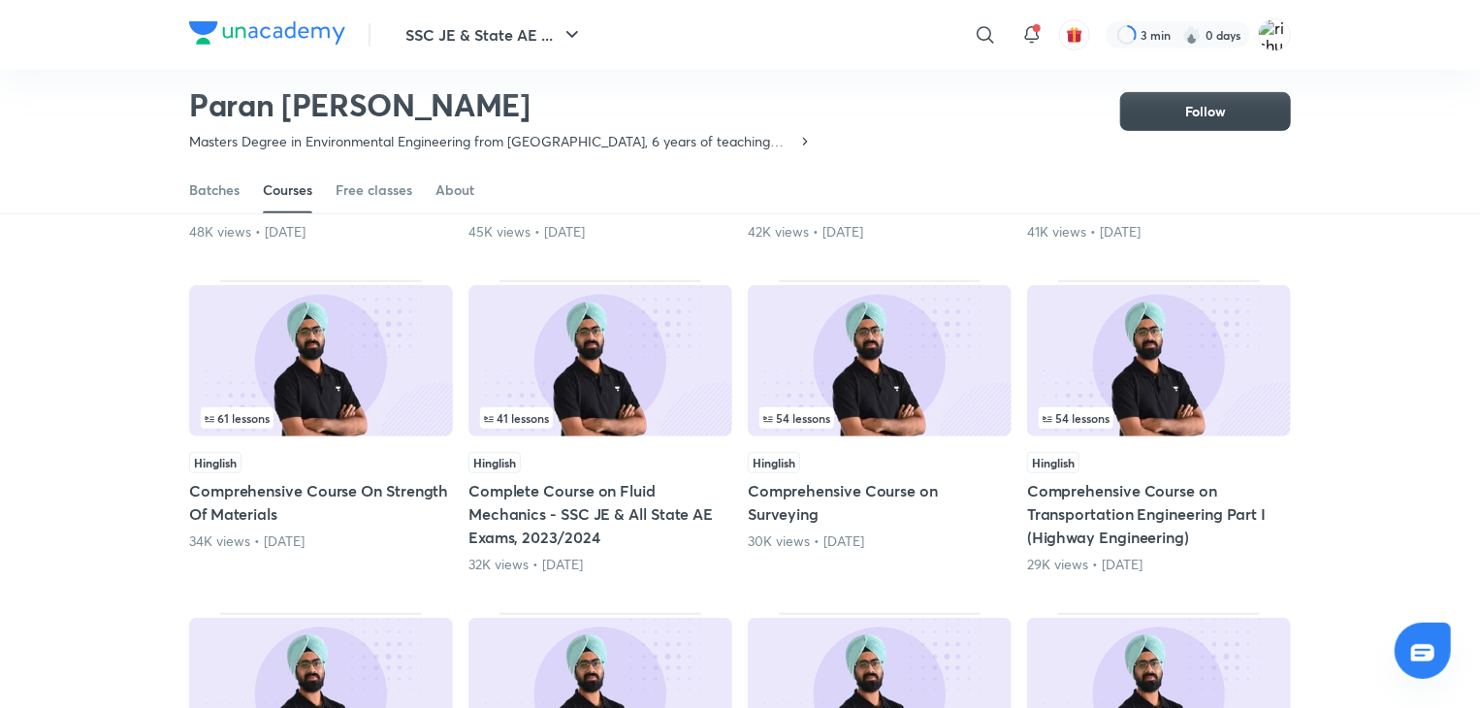
click at [612, 390] on img at bounding box center [600, 360] width 264 height 151
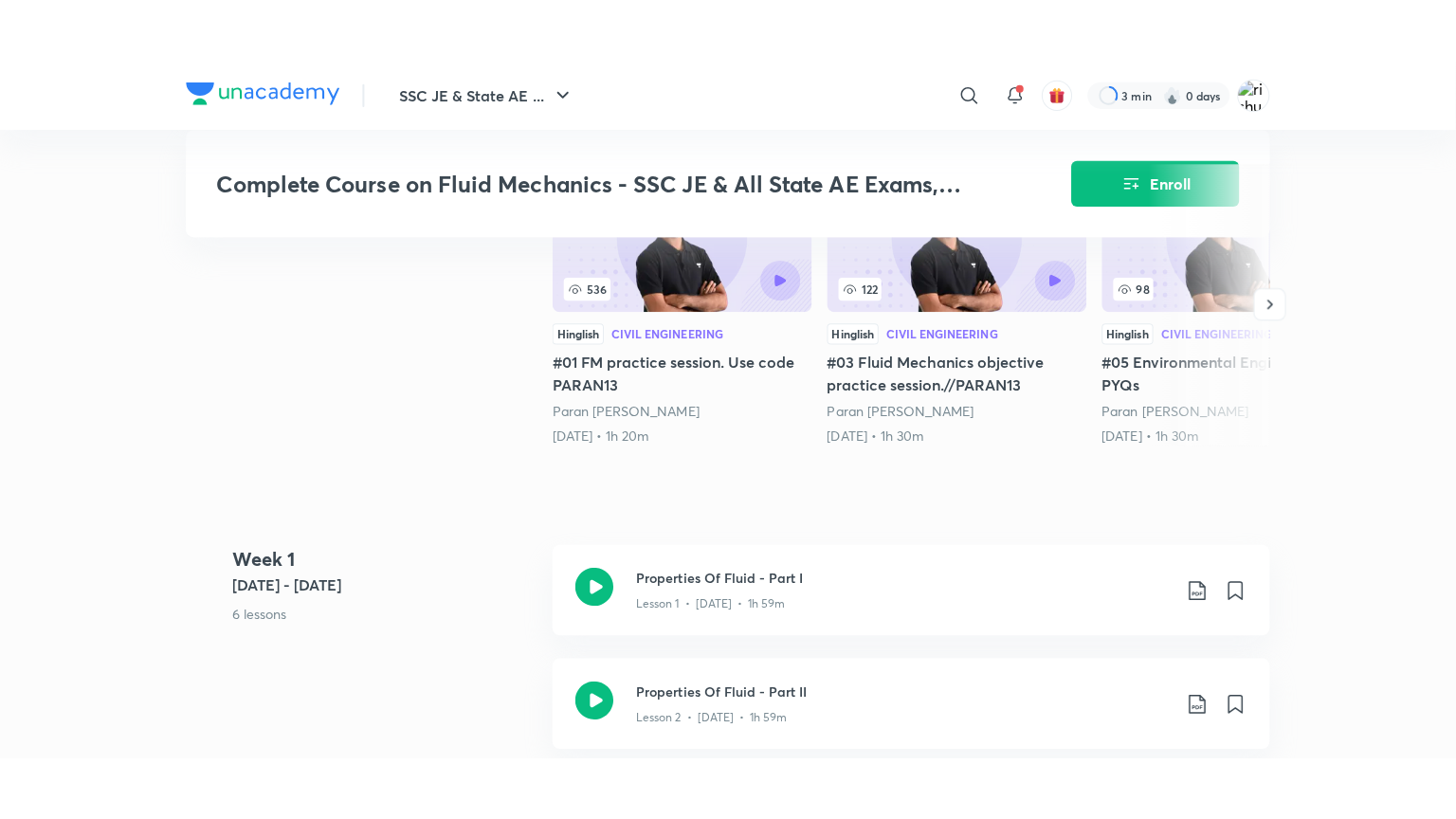
scroll to position [677, 0]
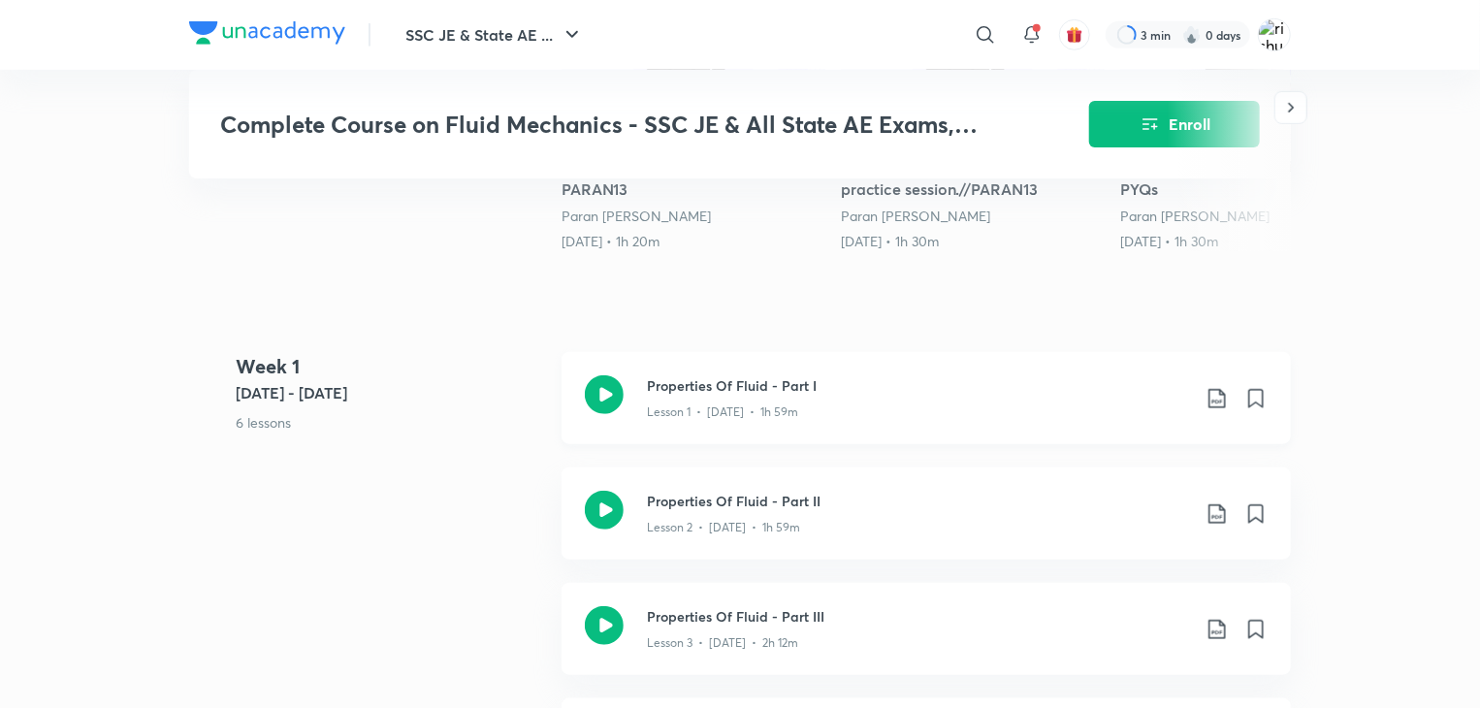
click at [597, 396] on icon at bounding box center [604, 394] width 39 height 39
